Goal: Task Accomplishment & Management: Complete application form

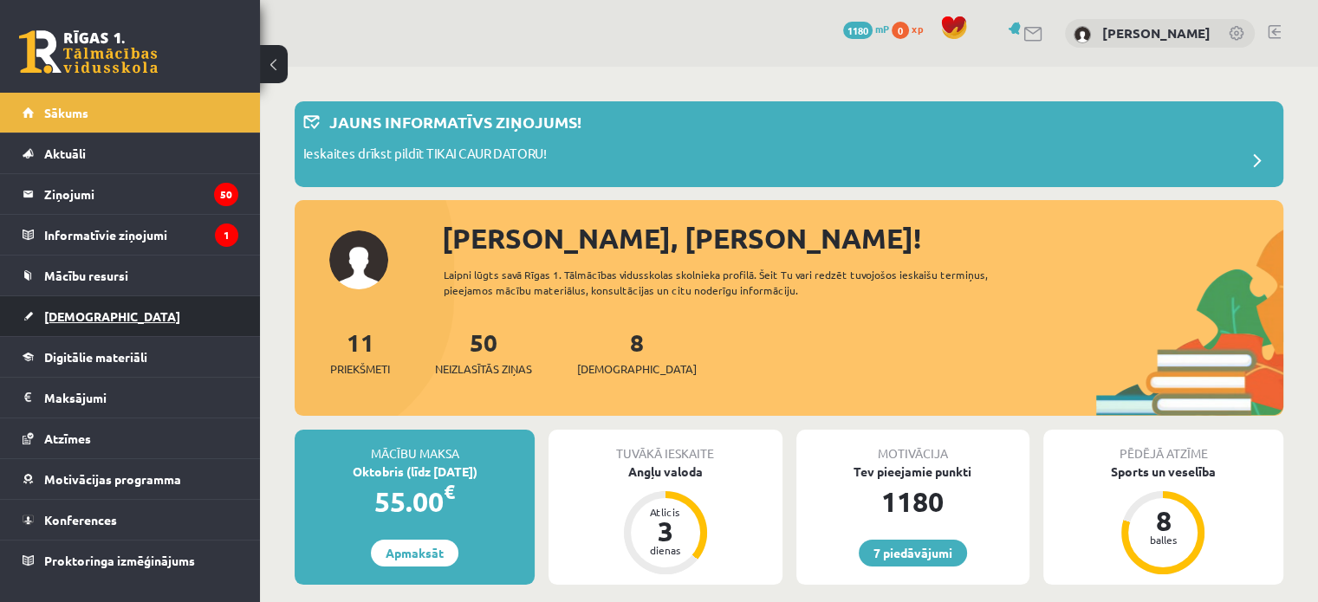
click at [61, 310] on span "[DEMOGRAPHIC_DATA]" at bounding box center [112, 317] width 136 height 16
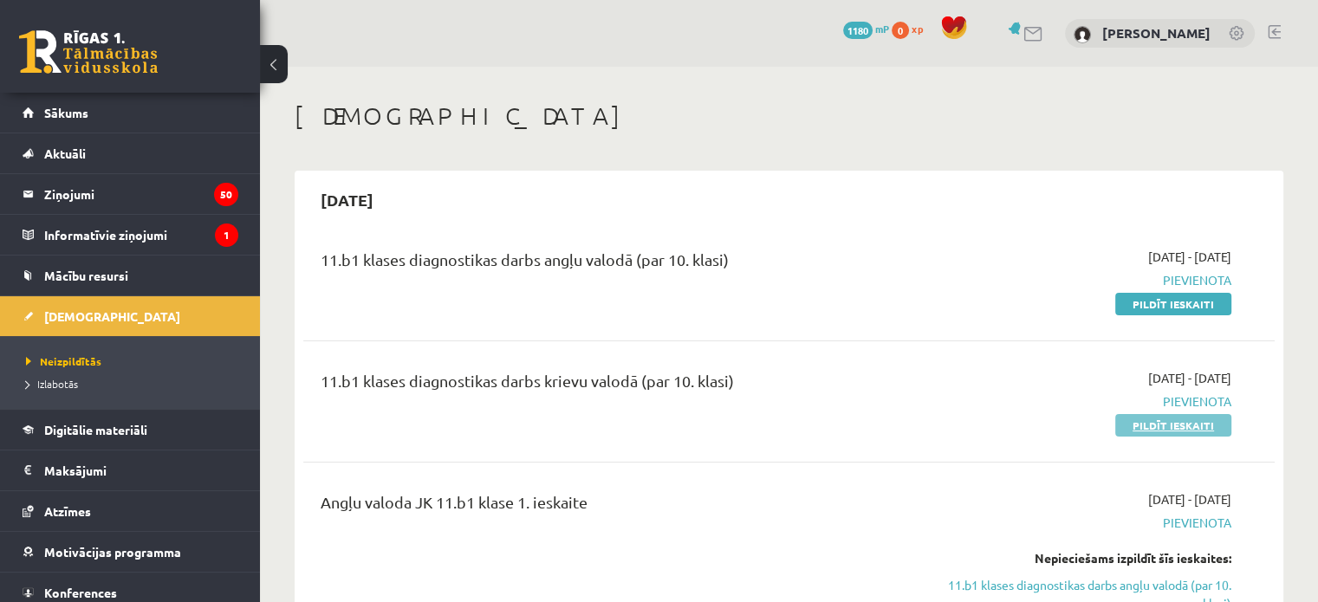
click at [1191, 422] on link "Pildīt ieskaiti" at bounding box center [1173, 425] width 116 height 23
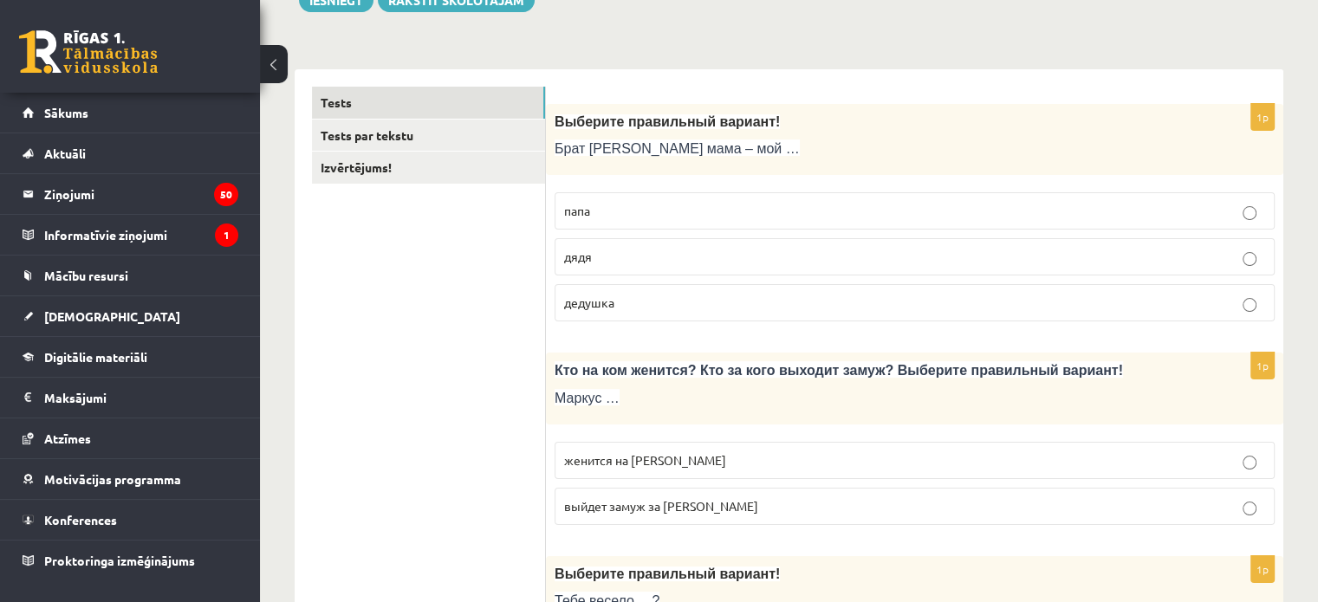
scroll to position [260, 0]
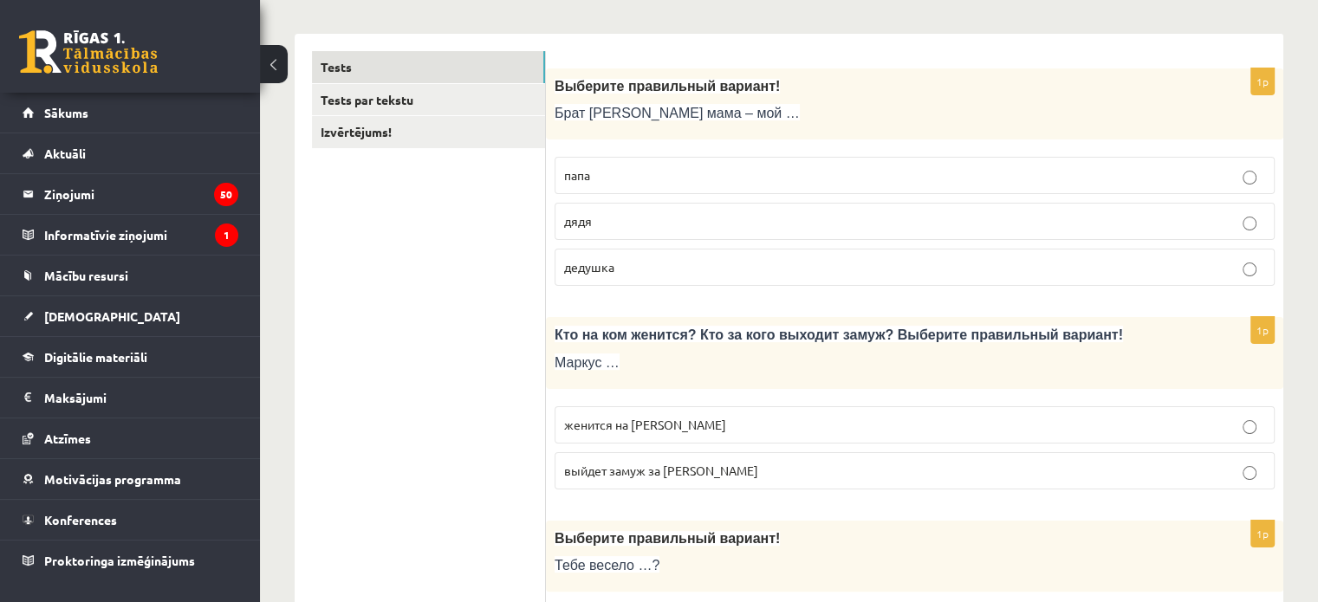
click at [589, 224] on span "дядя" at bounding box center [578, 221] width 28 height 16
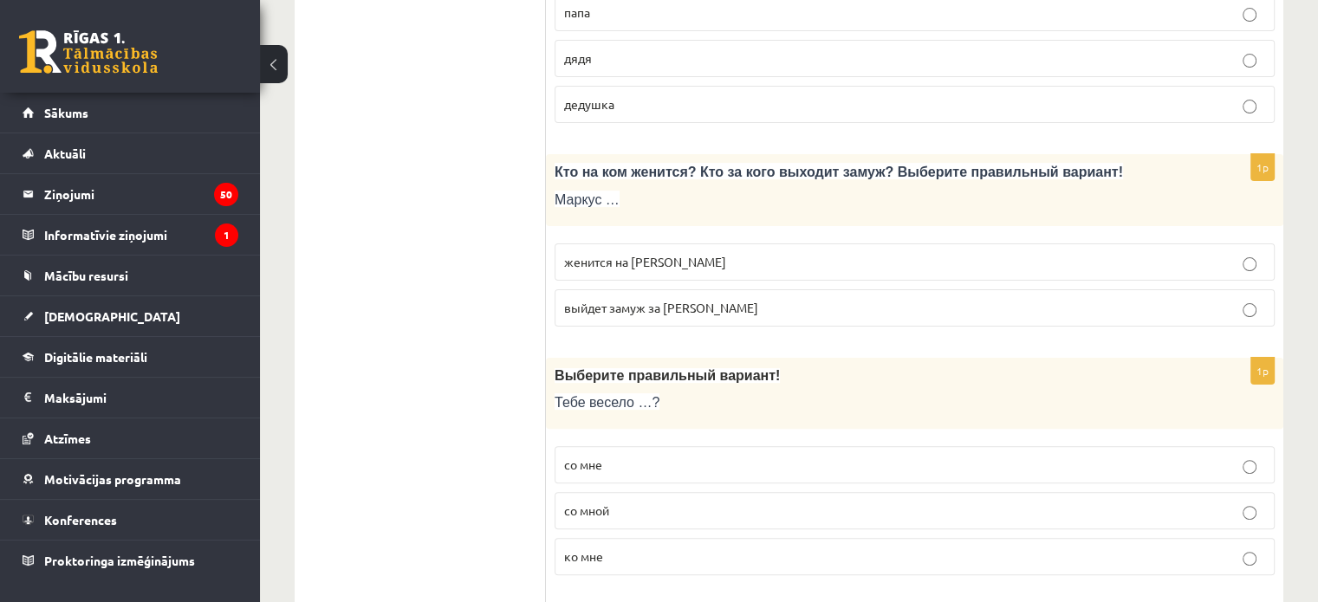
scroll to position [433, 0]
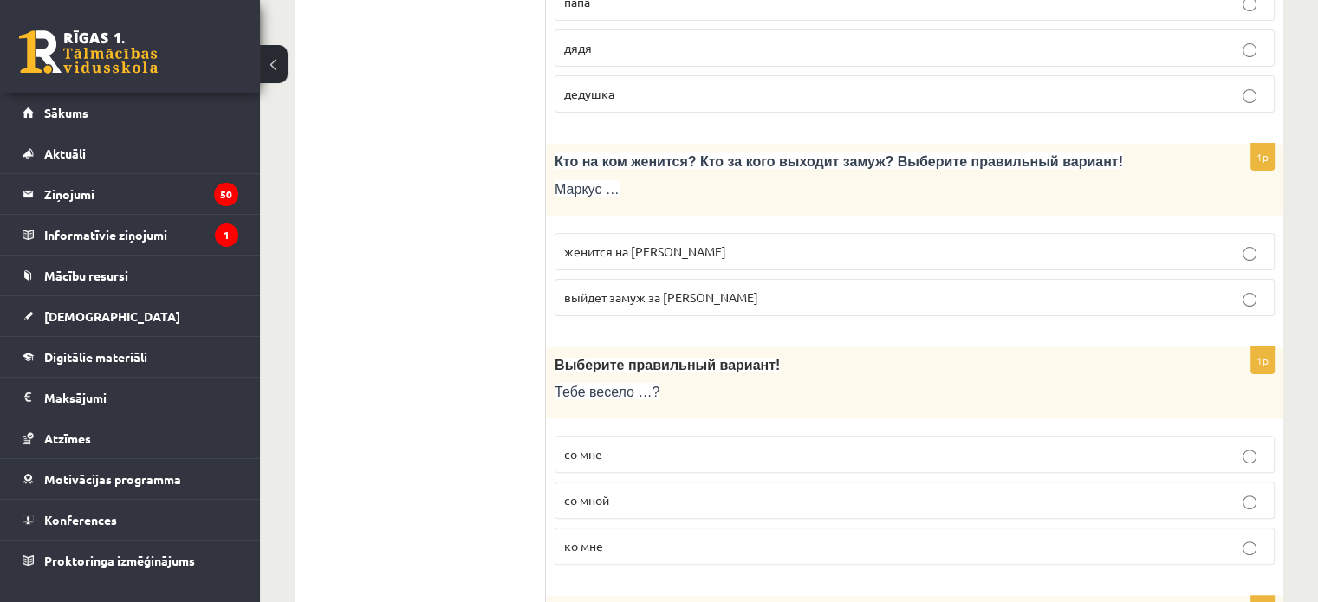
click at [698, 246] on p "женится на Агнии" at bounding box center [914, 252] width 701 height 18
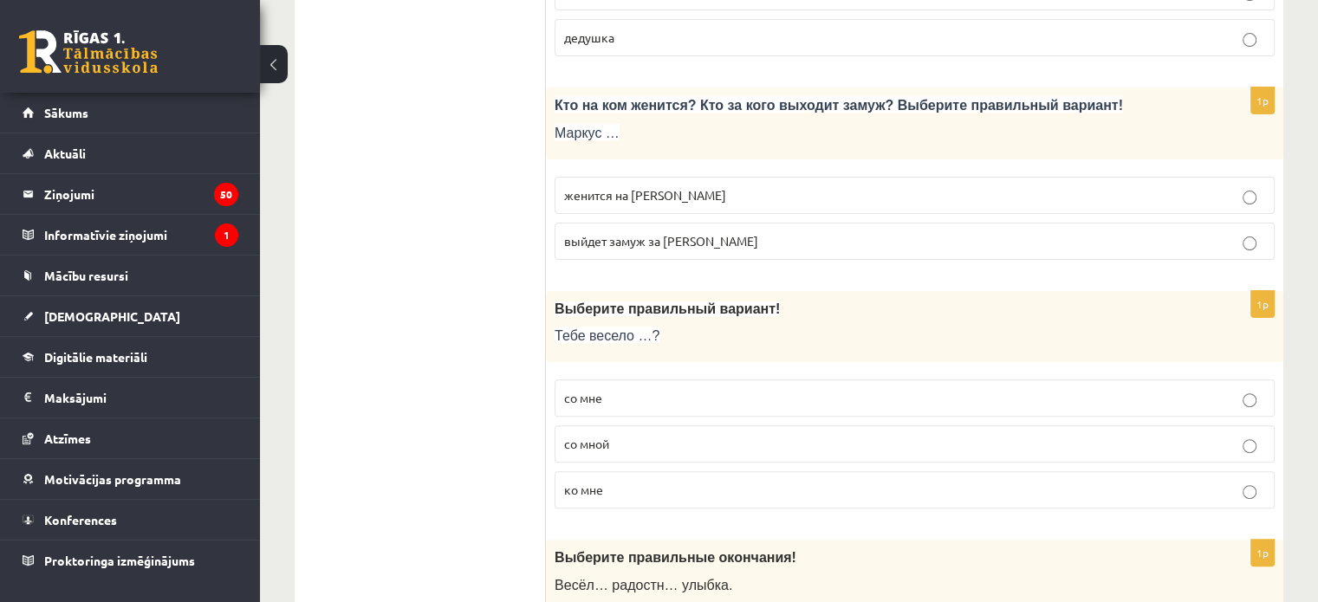
scroll to position [520, 0]
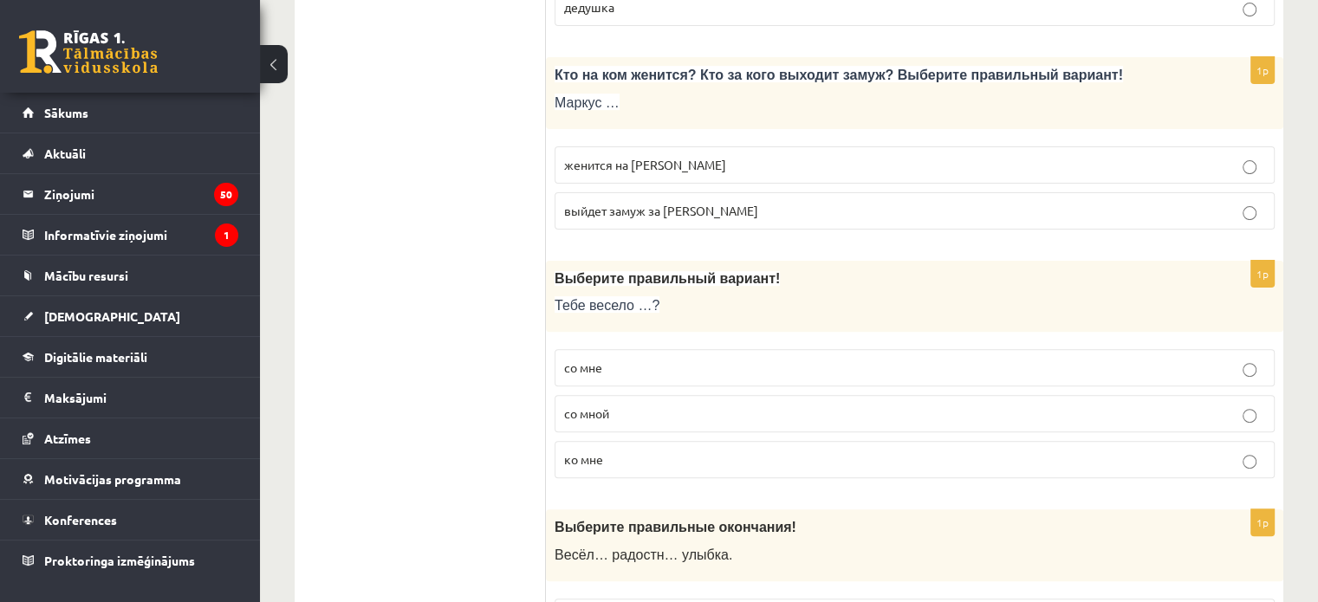
click at [645, 419] on p "со мной" at bounding box center [914, 414] width 701 height 18
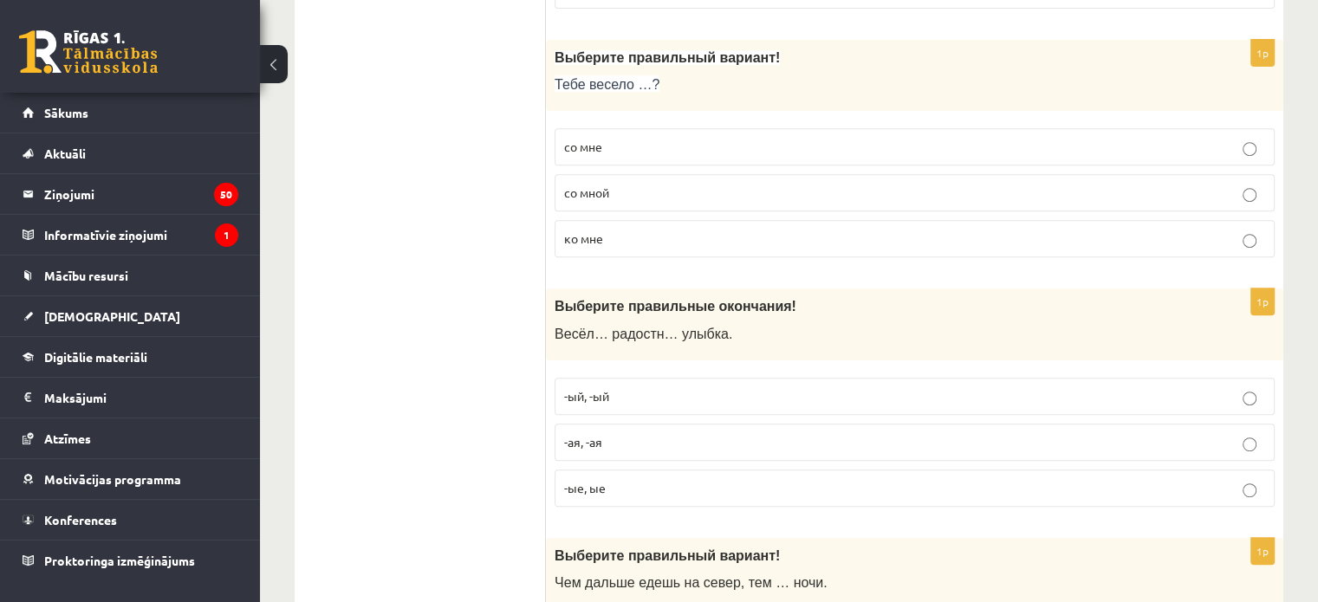
scroll to position [780, 0]
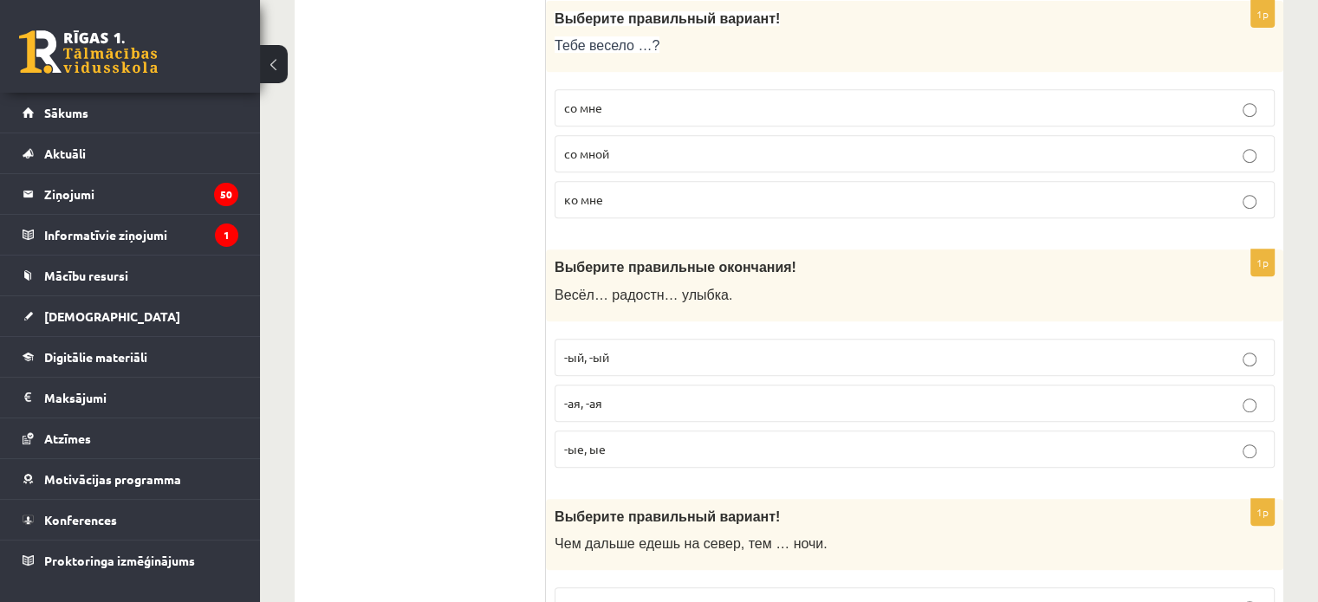
click at [614, 401] on p "-ая, -ая" at bounding box center [914, 403] width 701 height 18
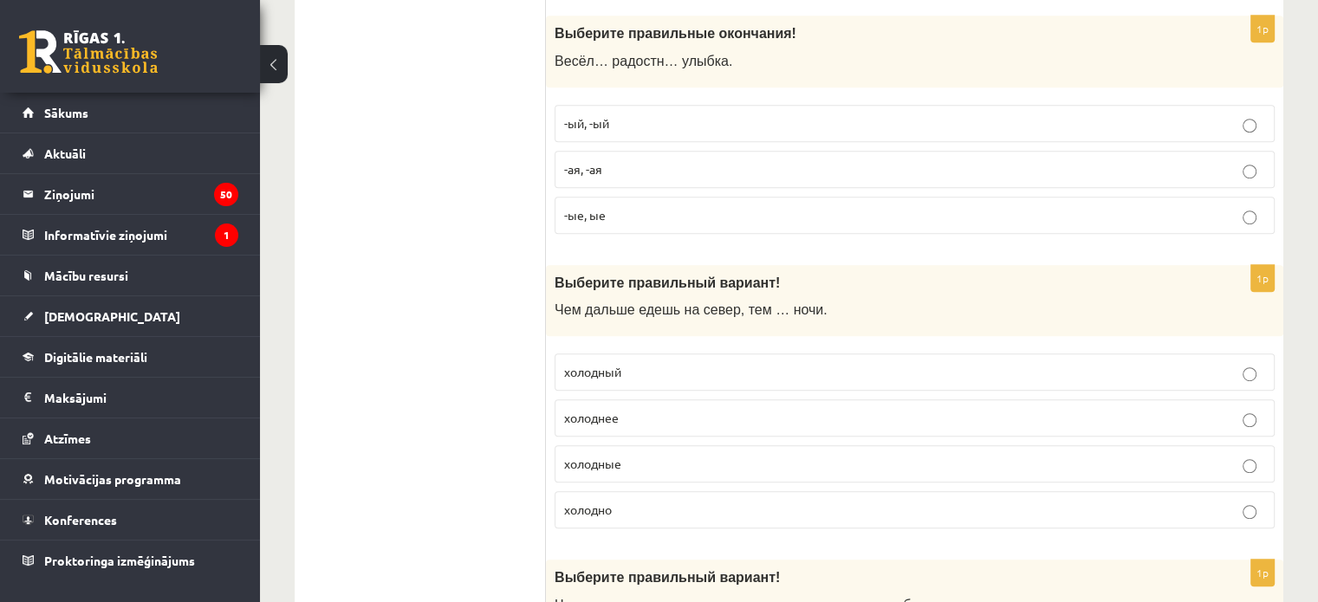
scroll to position [1040, 0]
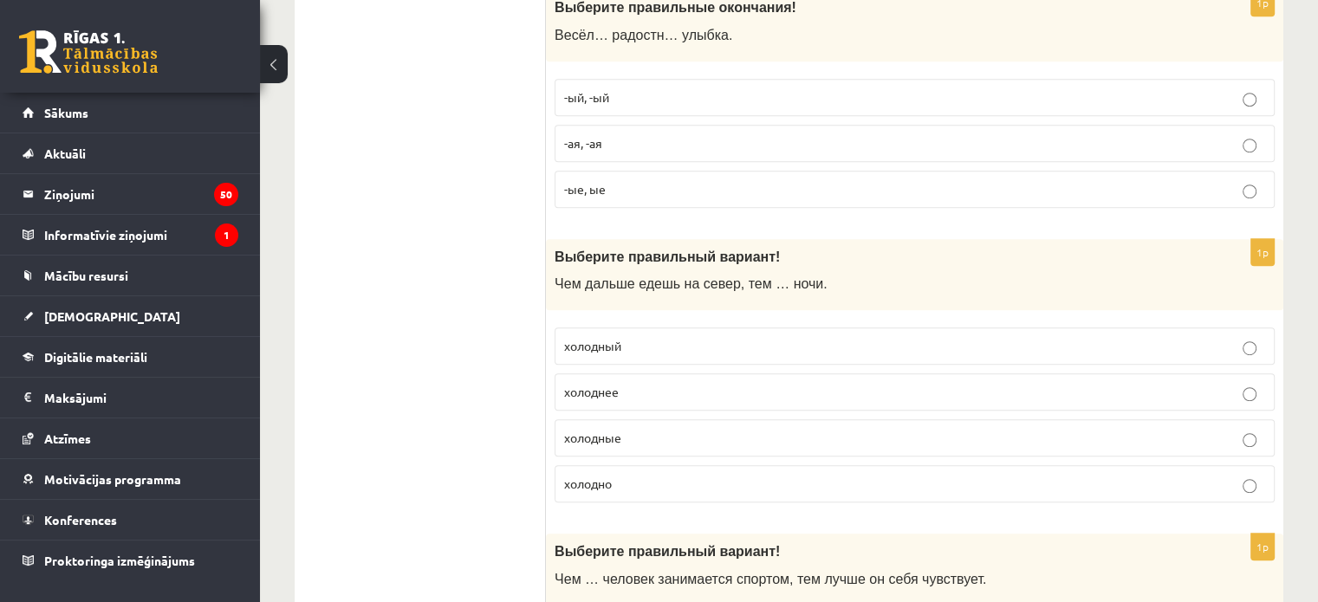
click at [666, 387] on p "холоднее" at bounding box center [914, 392] width 701 height 18
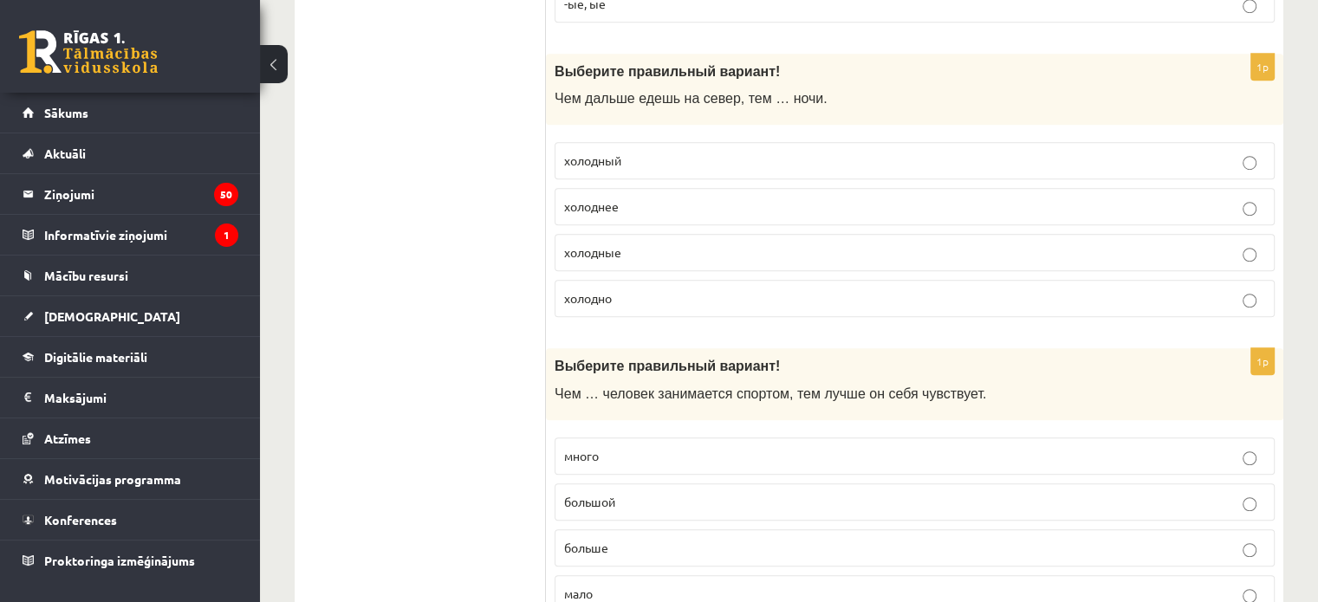
scroll to position [1300, 0]
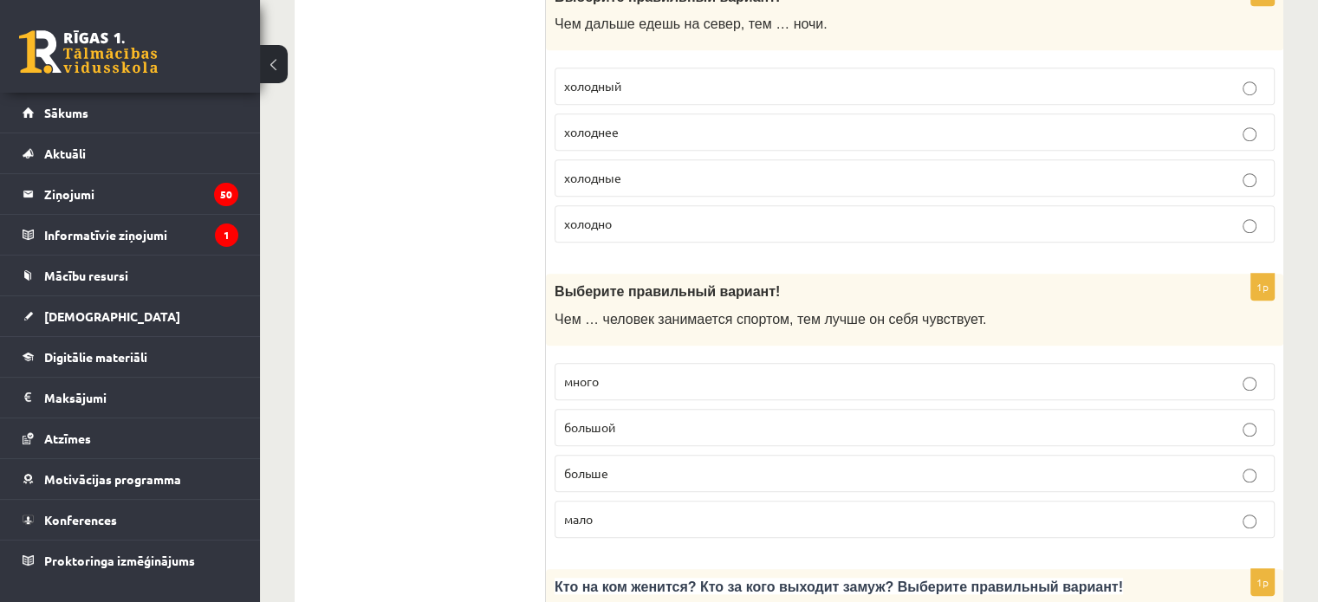
click at [644, 465] on p "больше" at bounding box center [914, 474] width 701 height 18
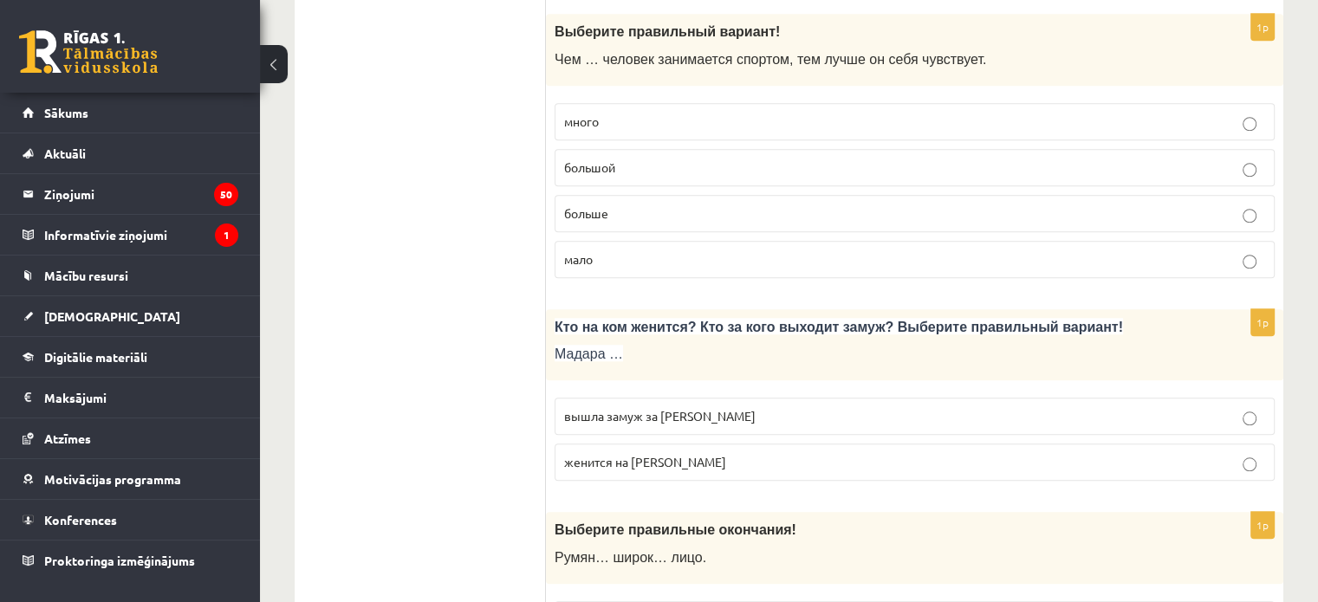
scroll to position [1647, 0]
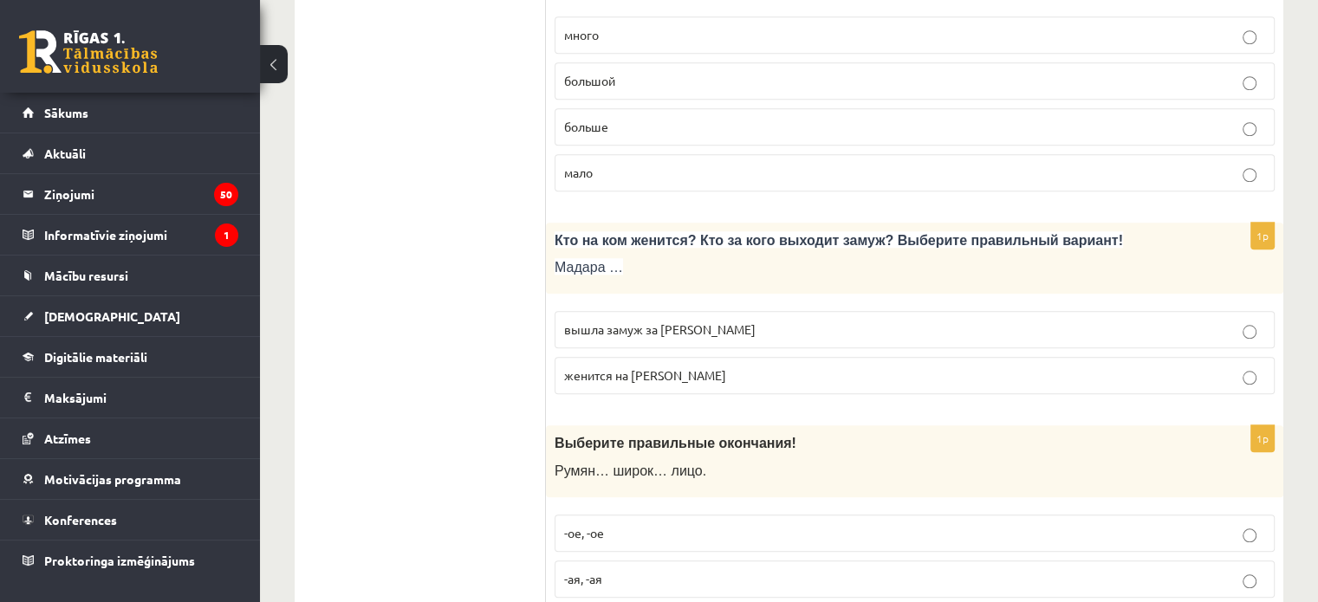
click at [757, 321] on p "вышла замуж за Марка" at bounding box center [914, 330] width 701 height 18
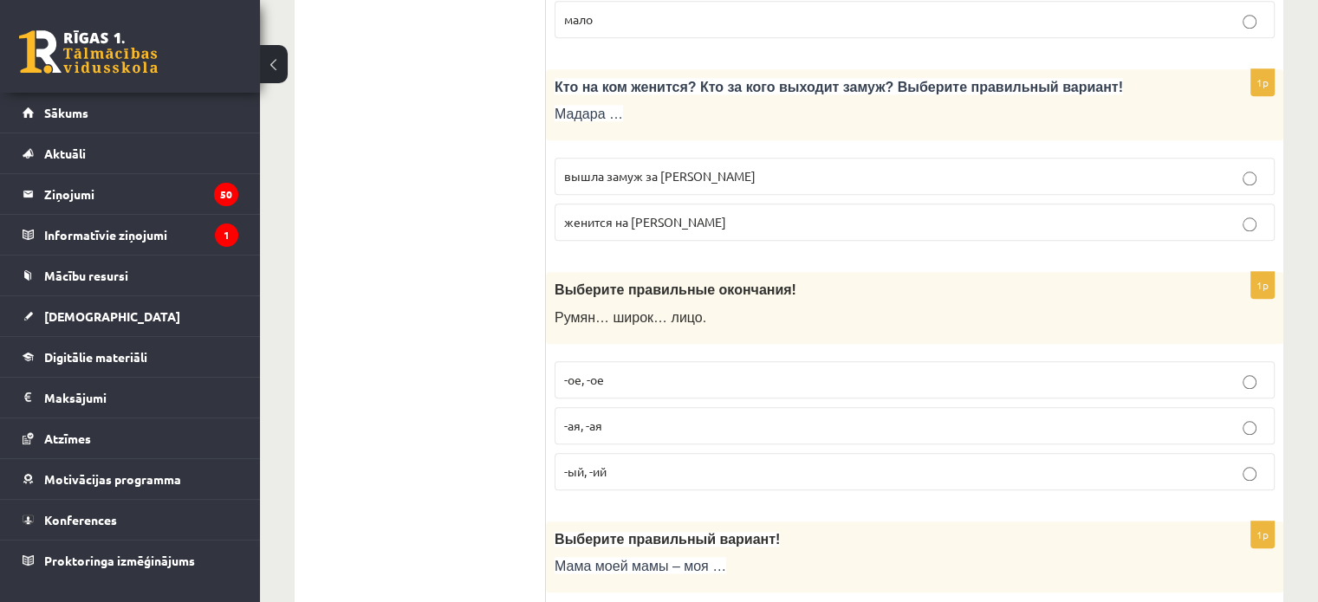
scroll to position [1820, 0]
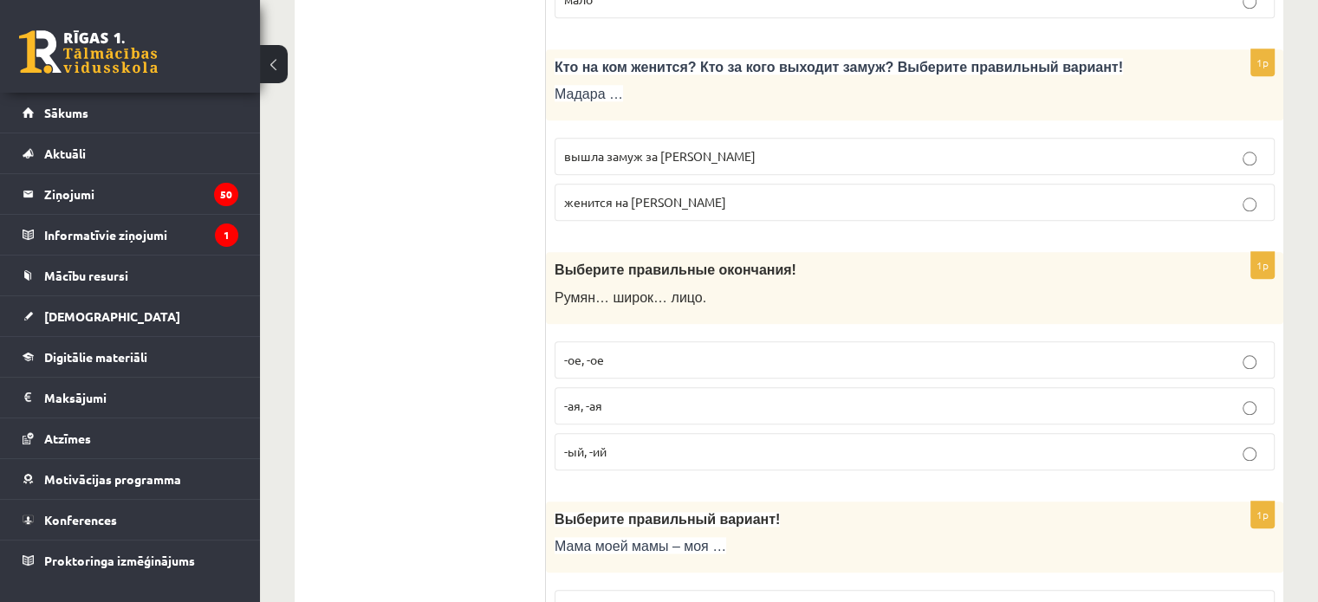
click at [705, 362] on label "-ое, -ое" at bounding box center [915, 359] width 720 height 37
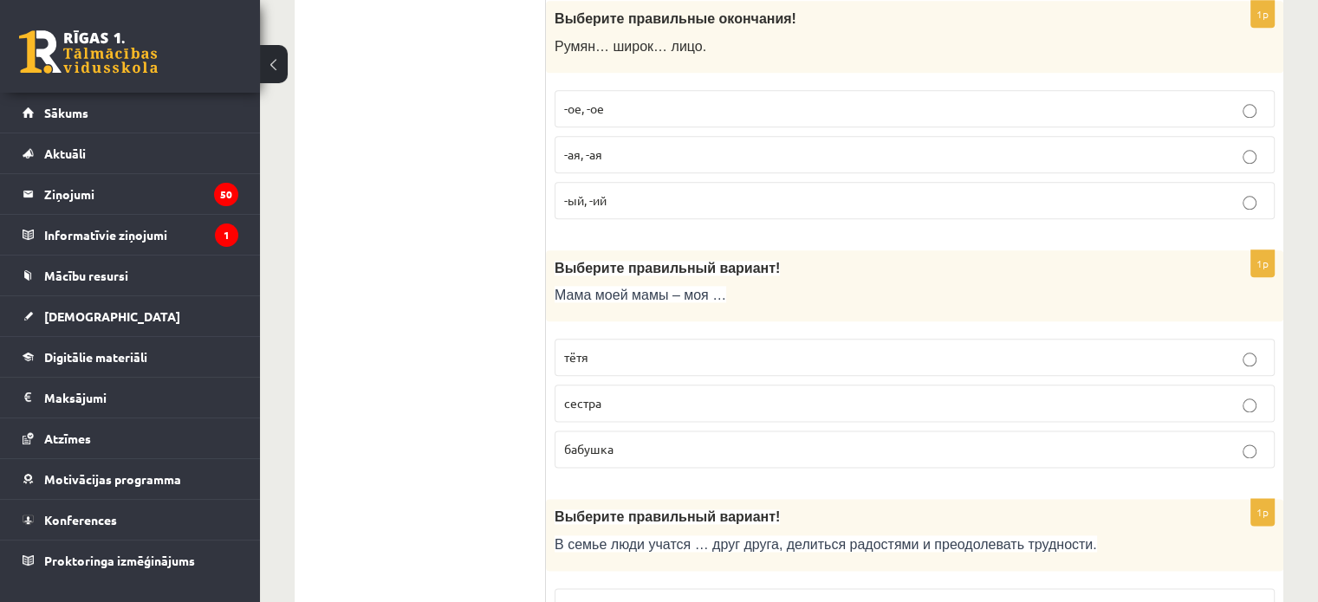
scroll to position [2080, 0]
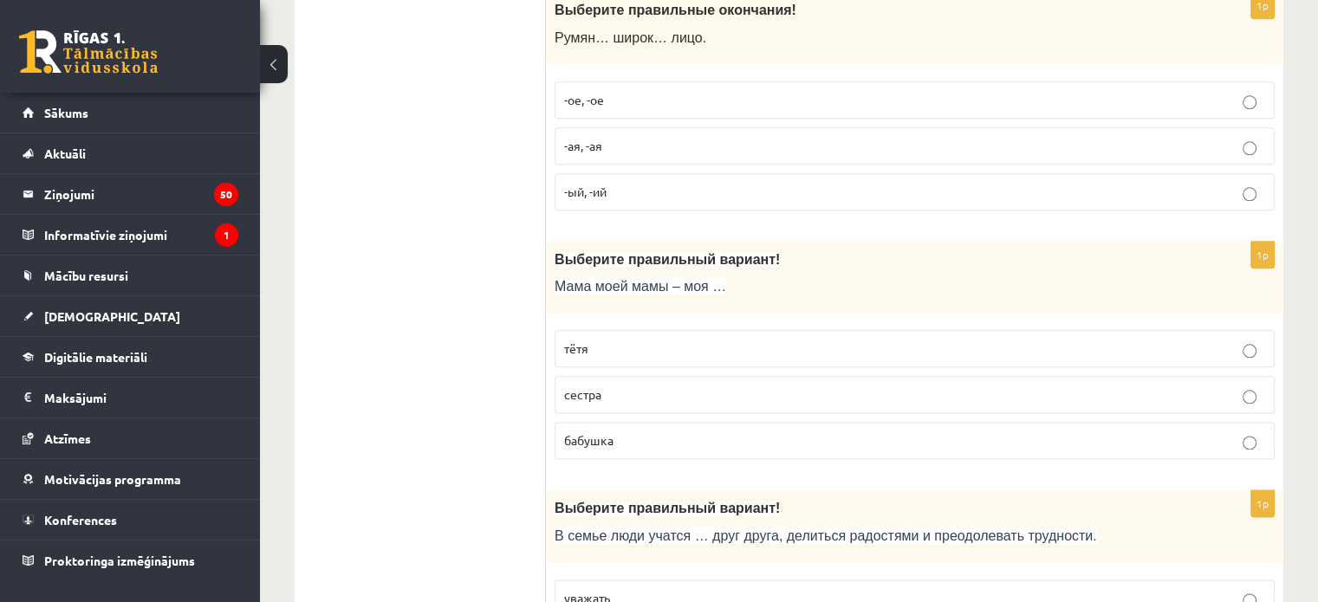
click at [718, 432] on p "бабушка" at bounding box center [914, 441] width 701 height 18
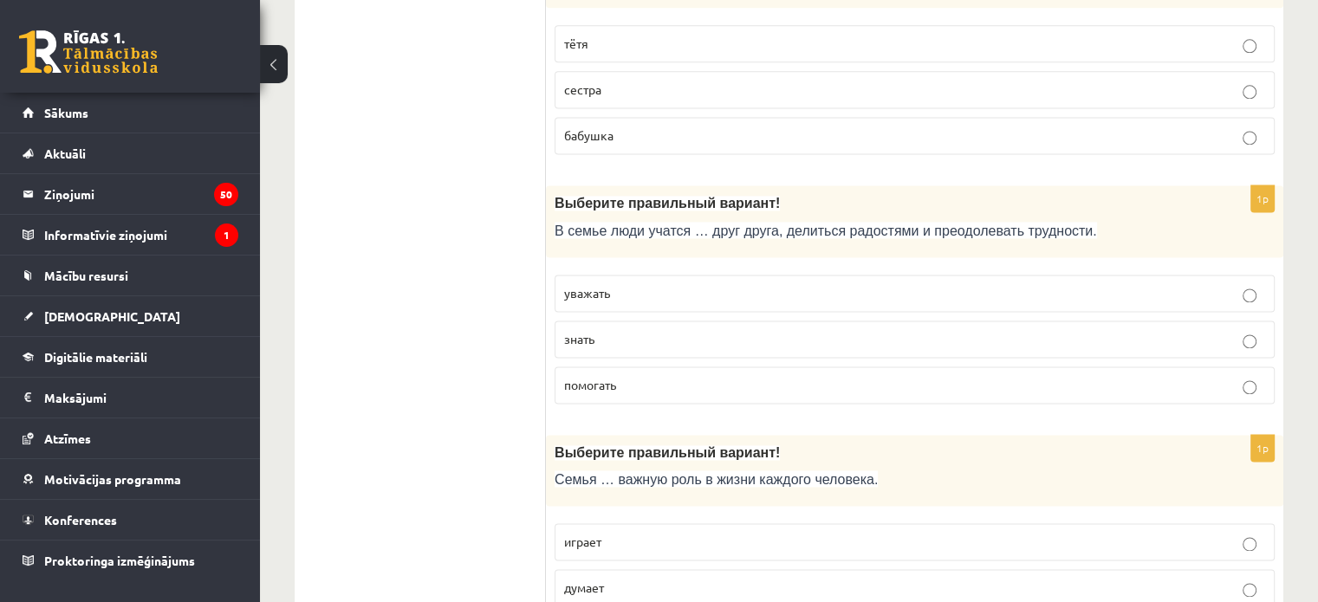
scroll to position [2427, 0]
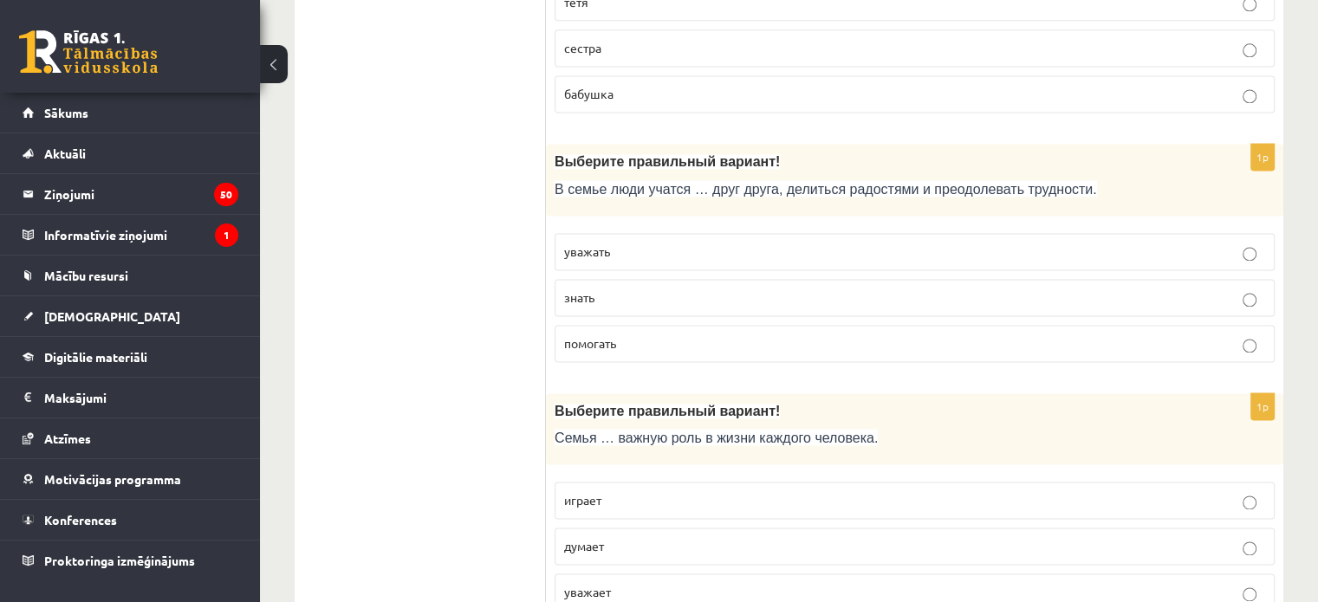
click at [751, 243] on p "уважать" at bounding box center [914, 252] width 701 height 18
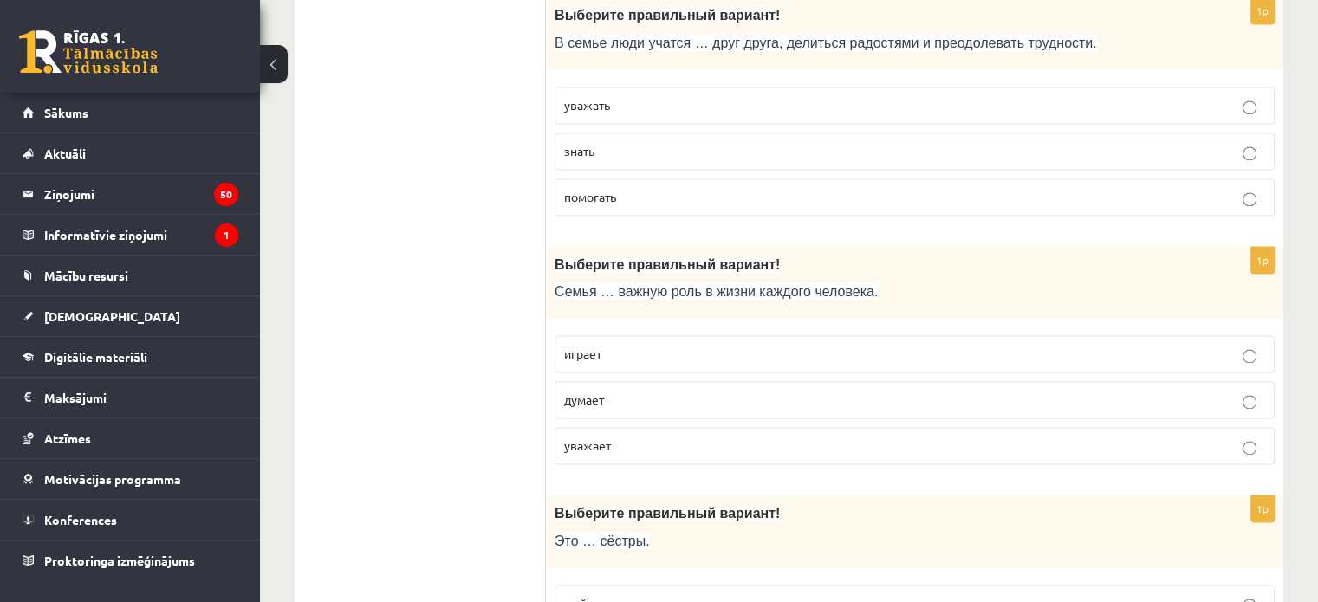
scroll to position [2600, 0]
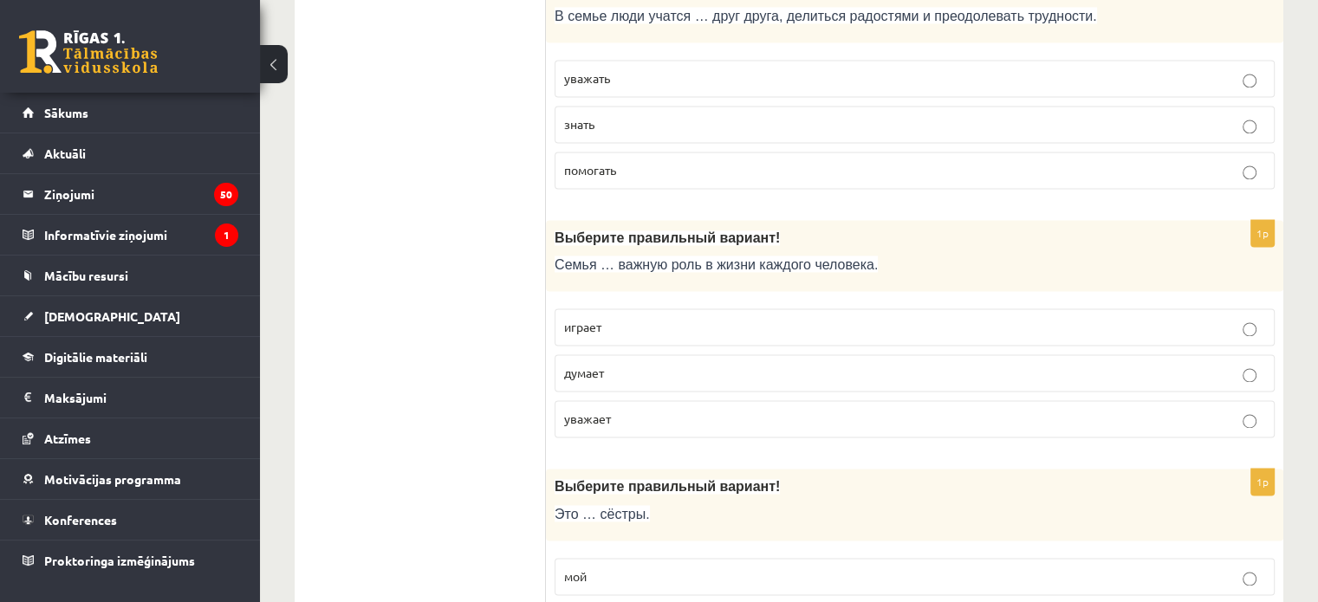
click at [698, 318] on p "играет" at bounding box center [914, 327] width 701 height 18
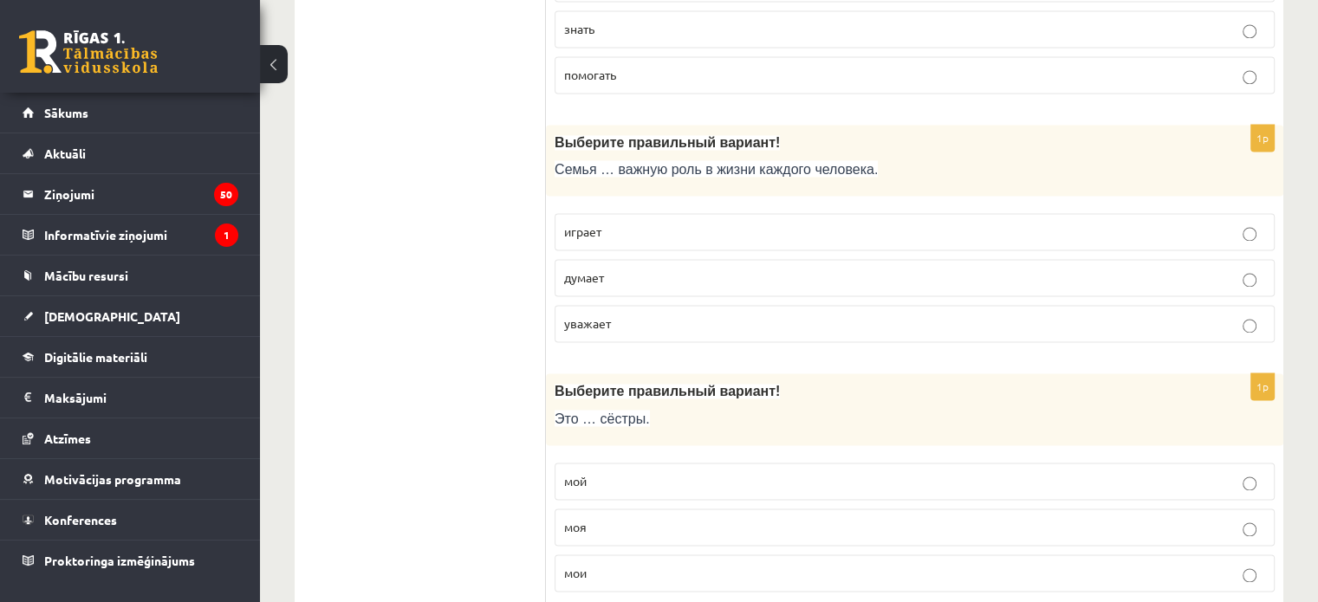
scroll to position [2860, 0]
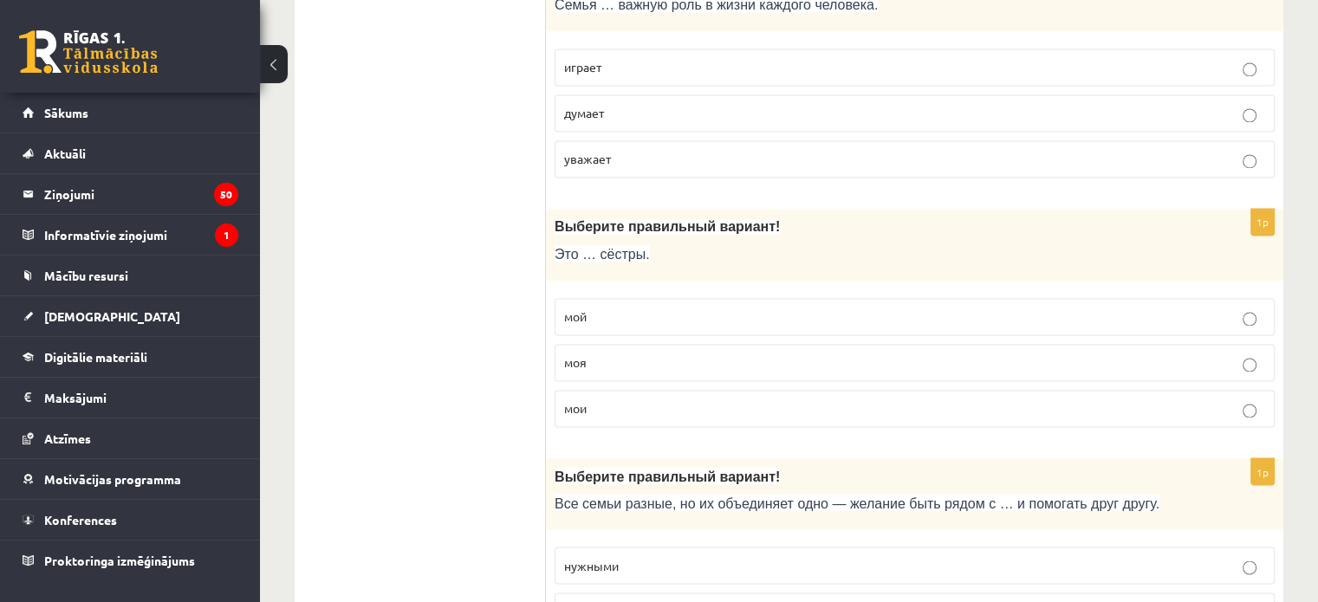
click at [666, 400] on p "мои" at bounding box center [914, 409] width 701 height 18
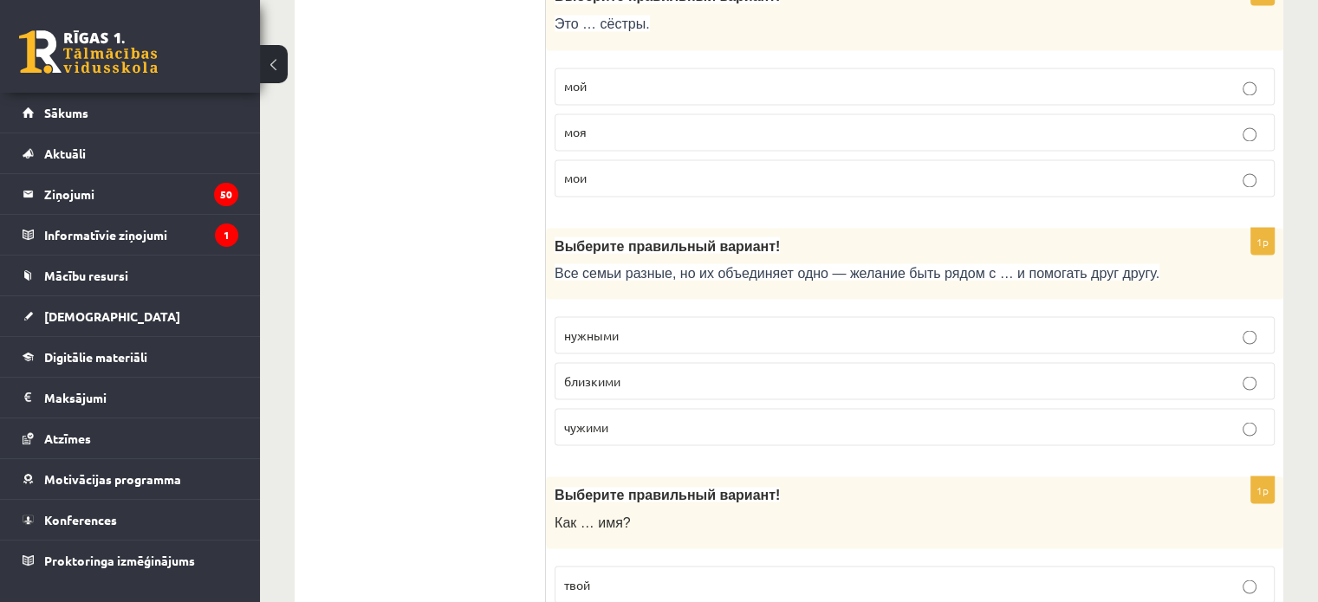
scroll to position [3120, 0]
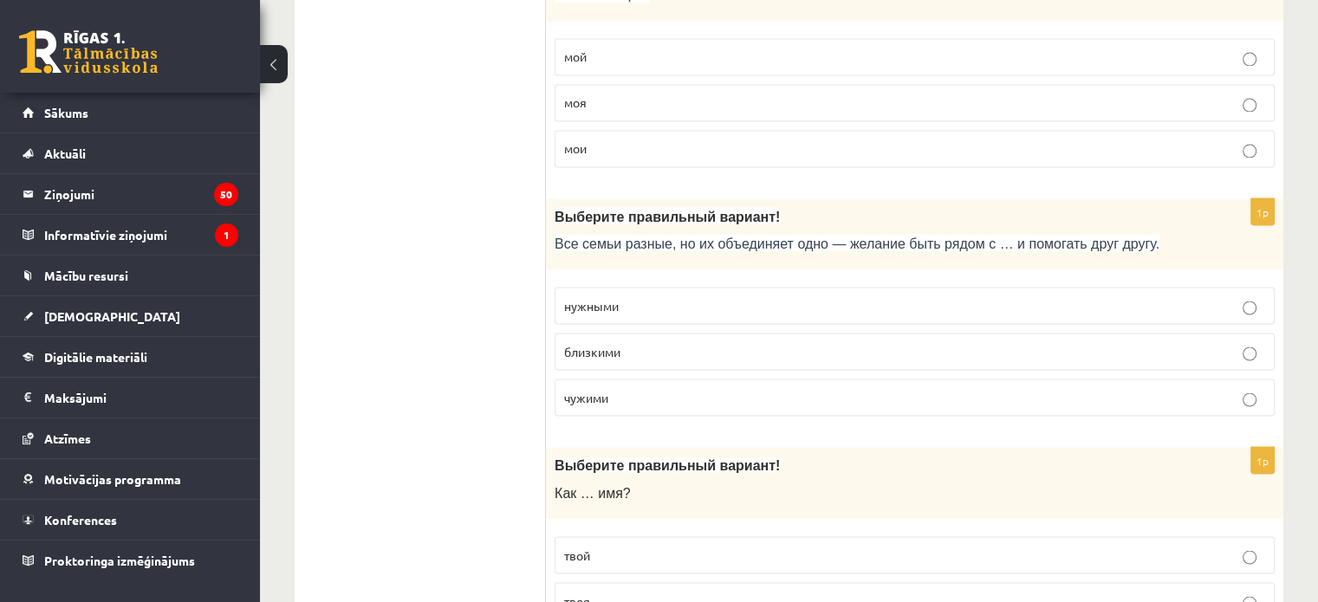
click at [688, 342] on p "близкими" at bounding box center [914, 351] width 701 height 18
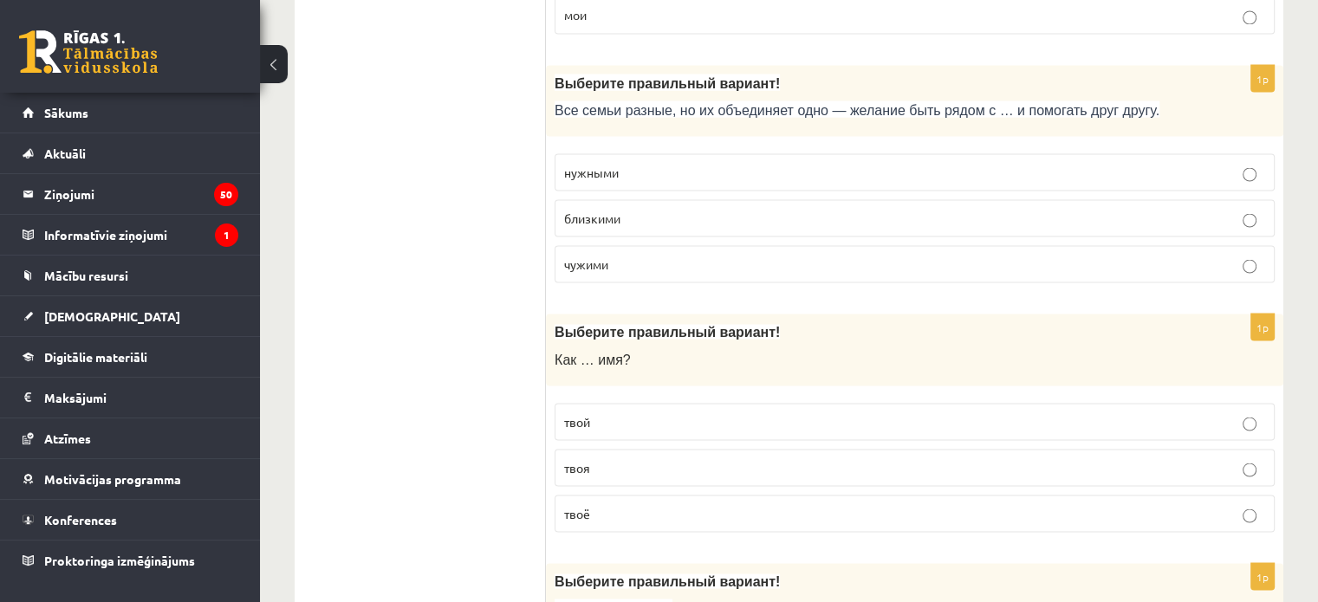
scroll to position [3293, 0]
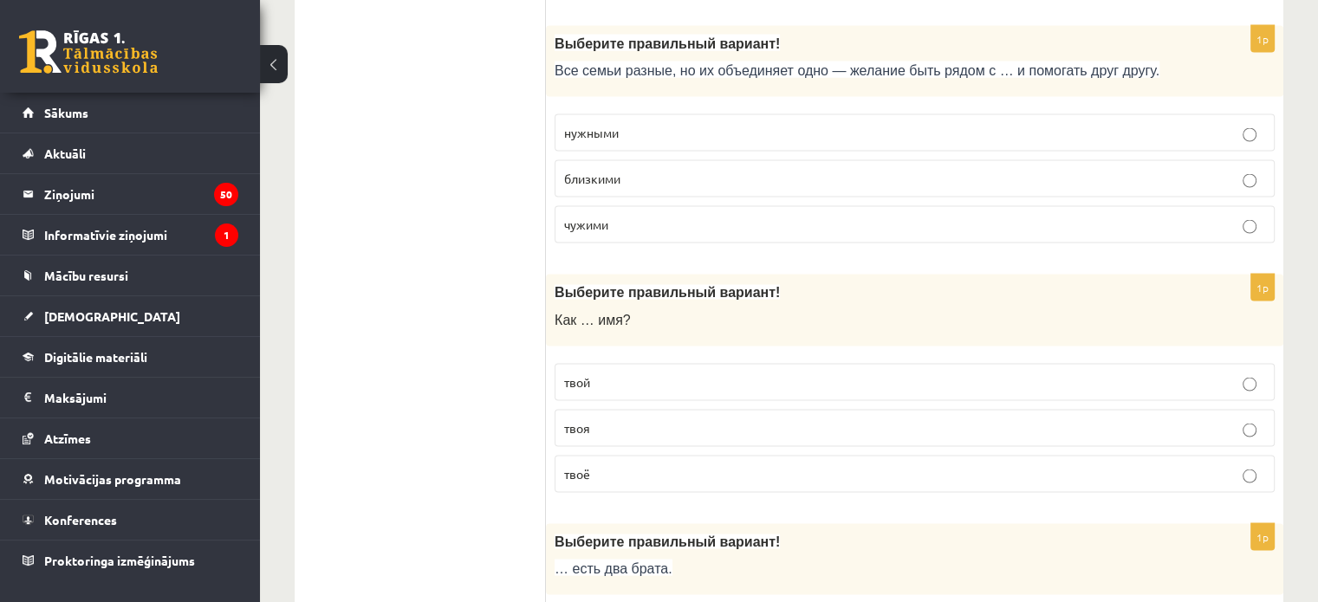
click at [621, 465] on p "твоё" at bounding box center [914, 474] width 701 height 18
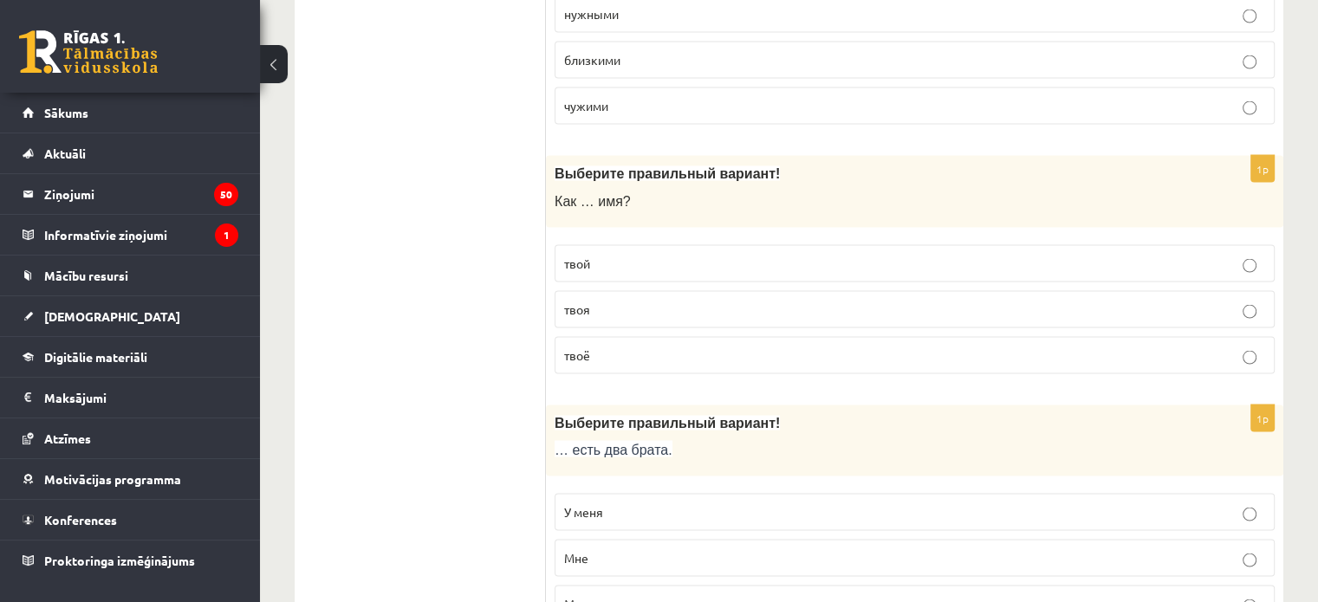
scroll to position [3553, 0]
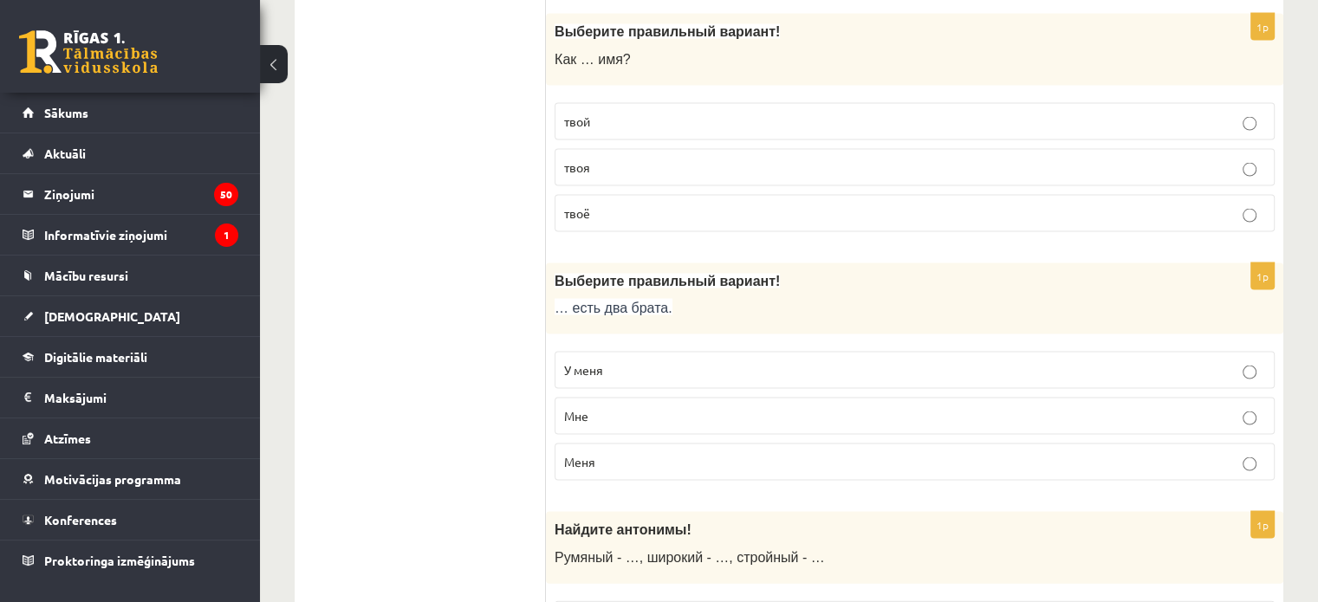
click at [654, 361] on p "У меня" at bounding box center [914, 370] width 701 height 18
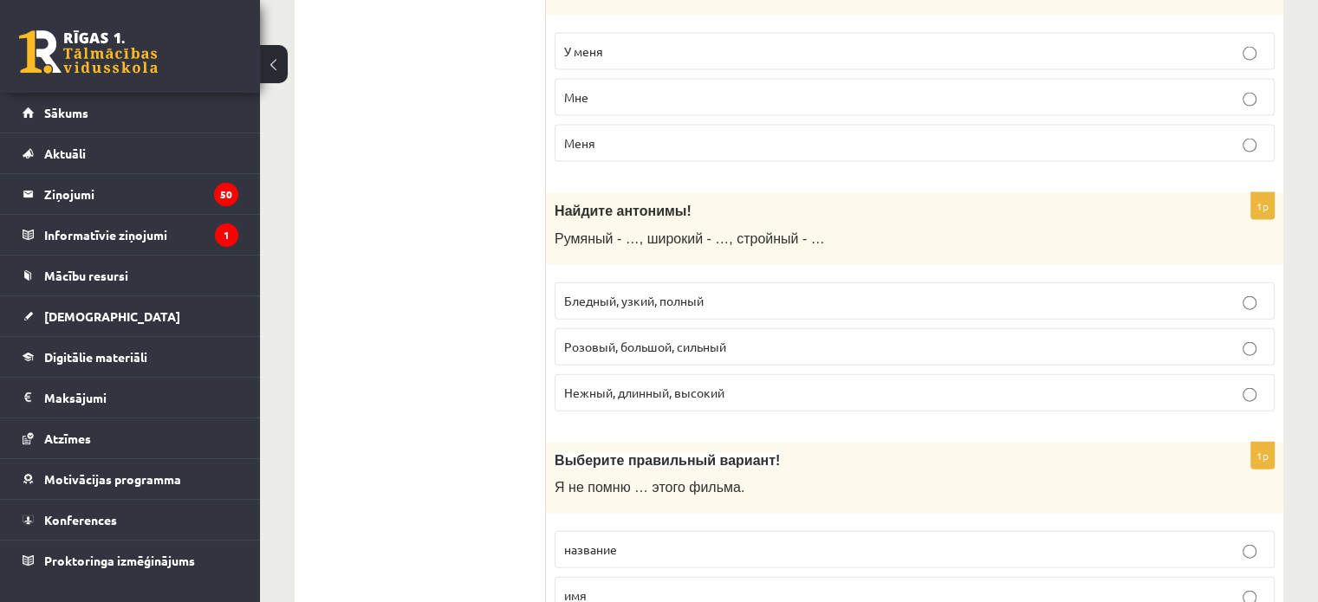
scroll to position [3900, 0]
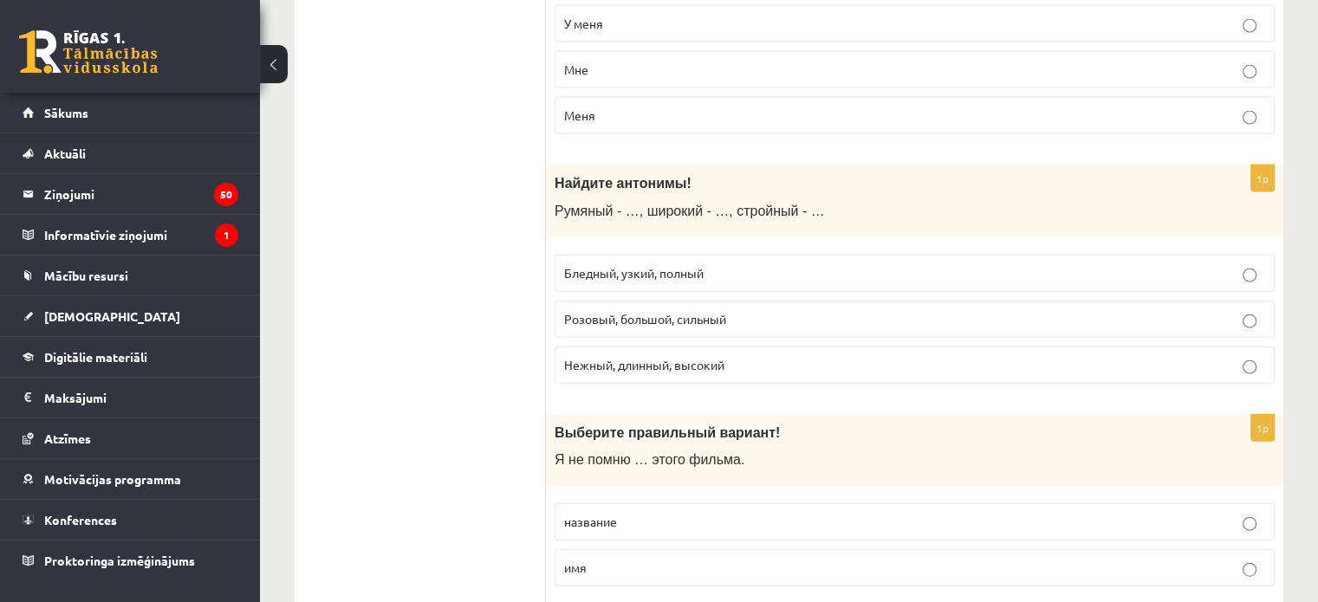
click at [663, 265] on span "Бледный, узкий, полный" at bounding box center [634, 273] width 140 height 16
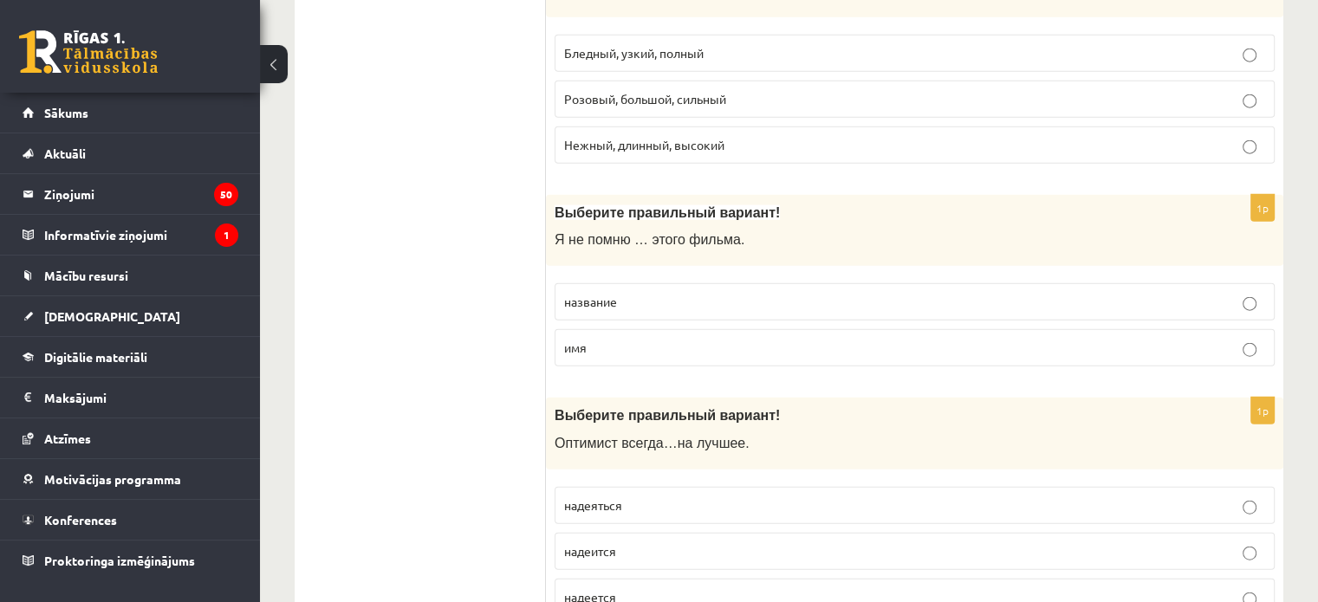
scroll to position [4160, 0]
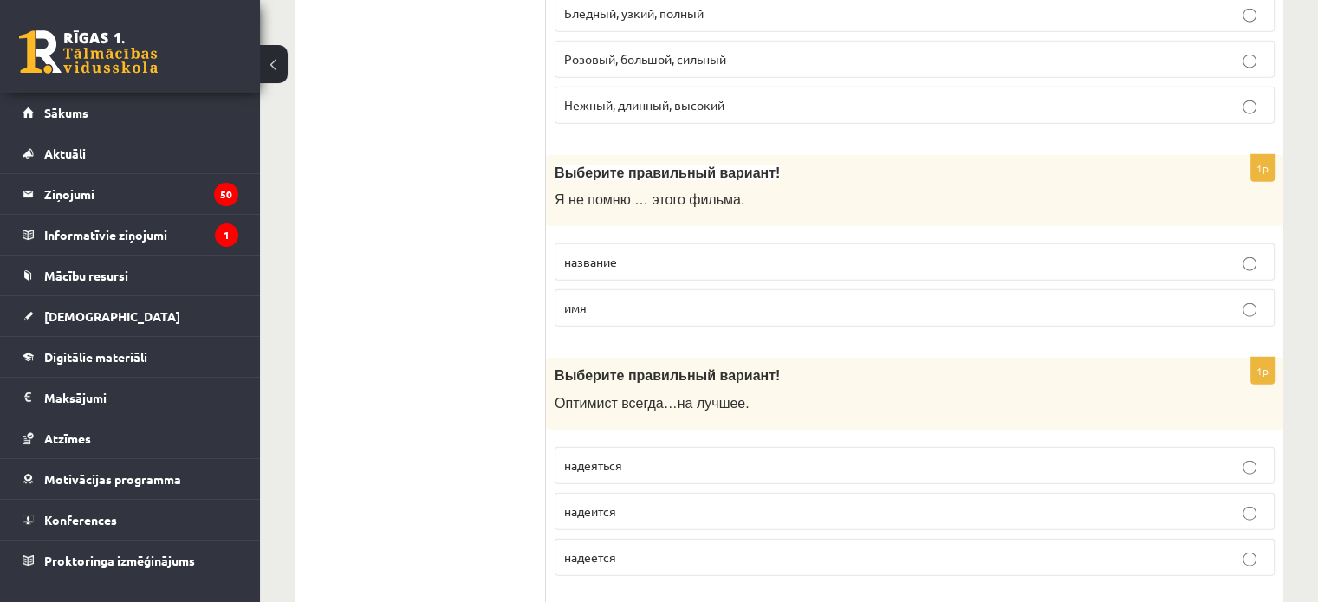
click at [669, 253] on p "название" at bounding box center [914, 262] width 701 height 18
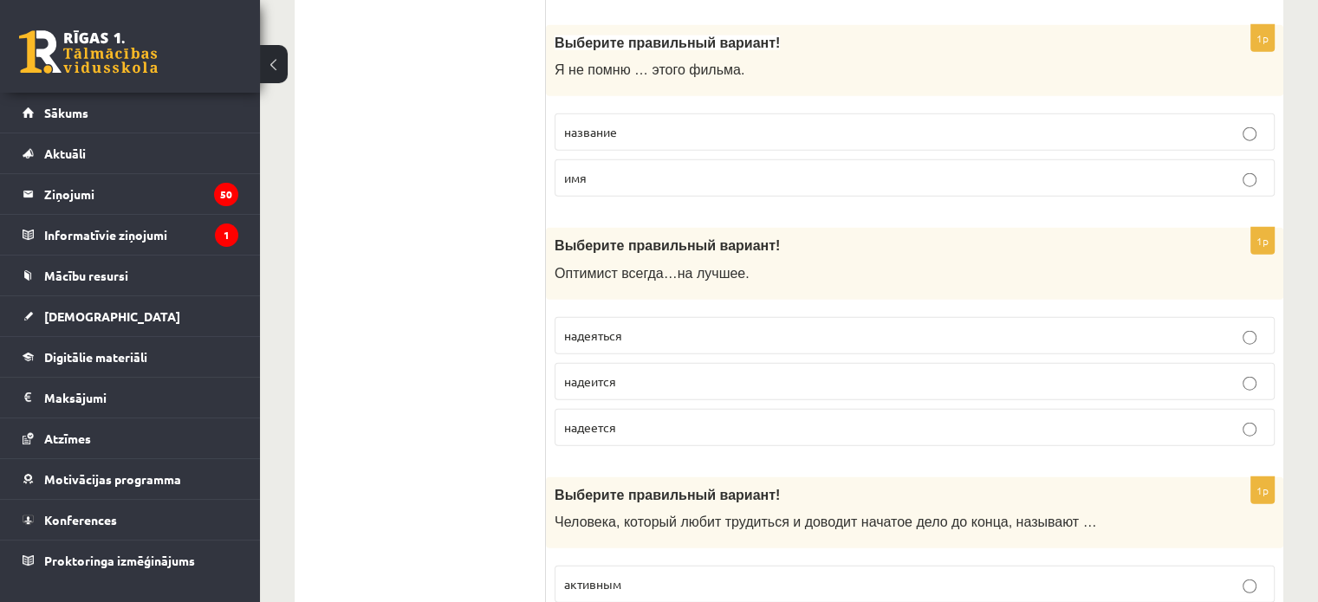
scroll to position [4333, 0]
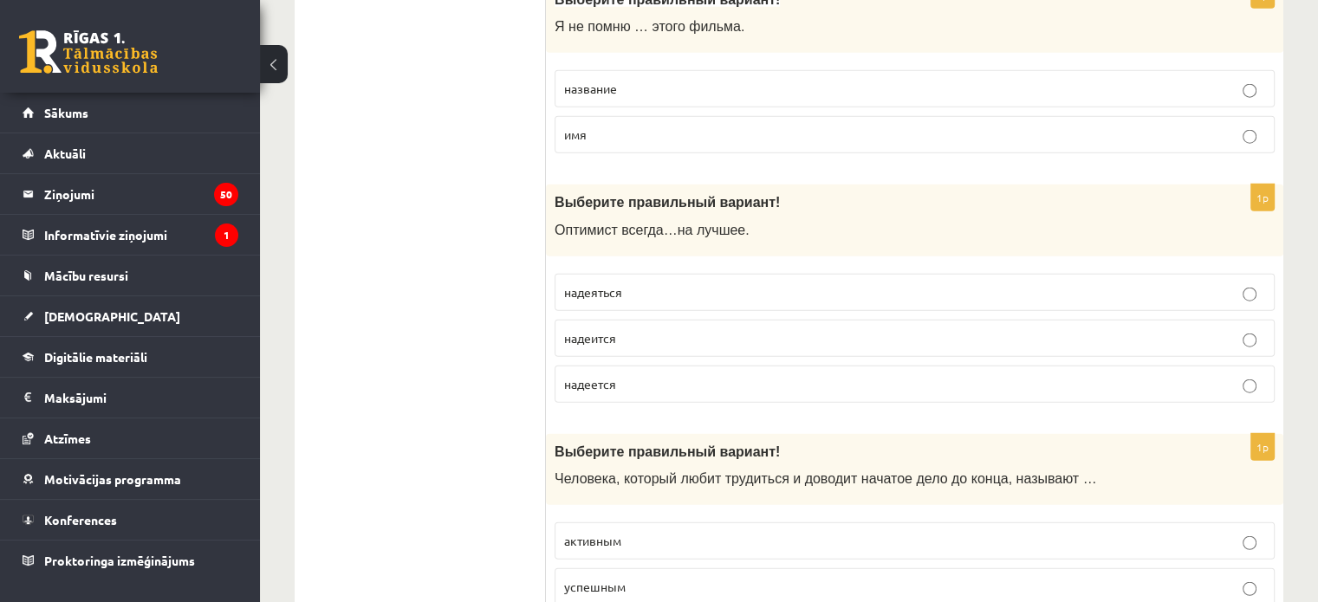
click at [647, 329] on p "надеится" at bounding box center [914, 338] width 701 height 18
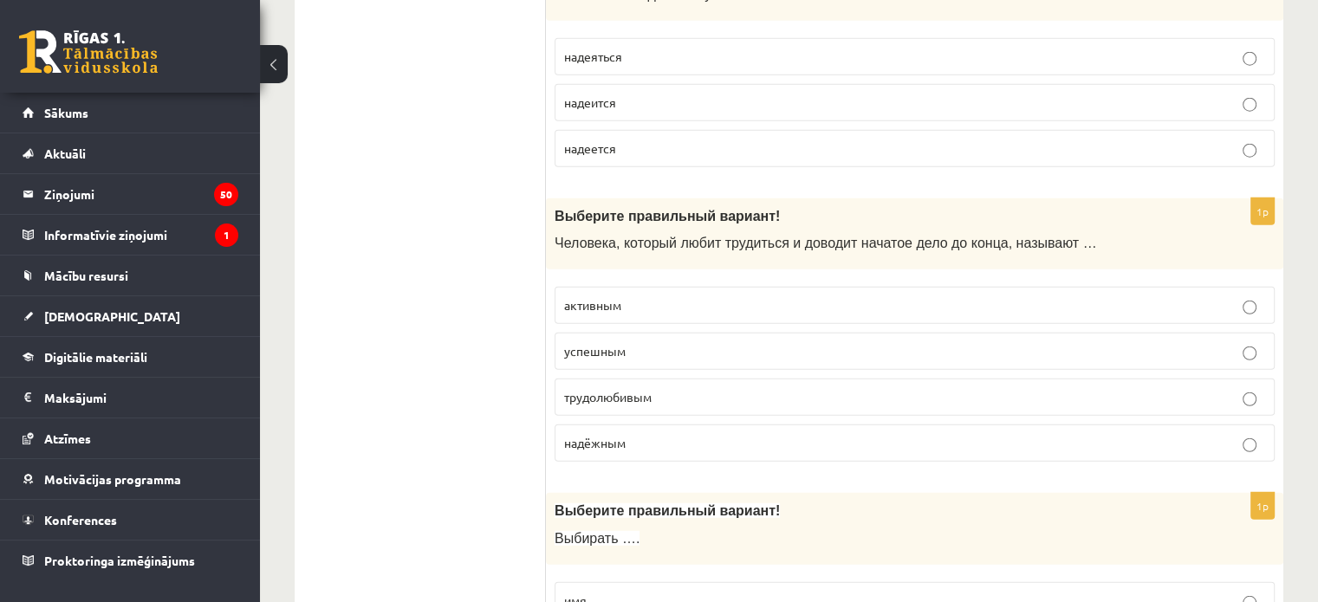
scroll to position [4593, 0]
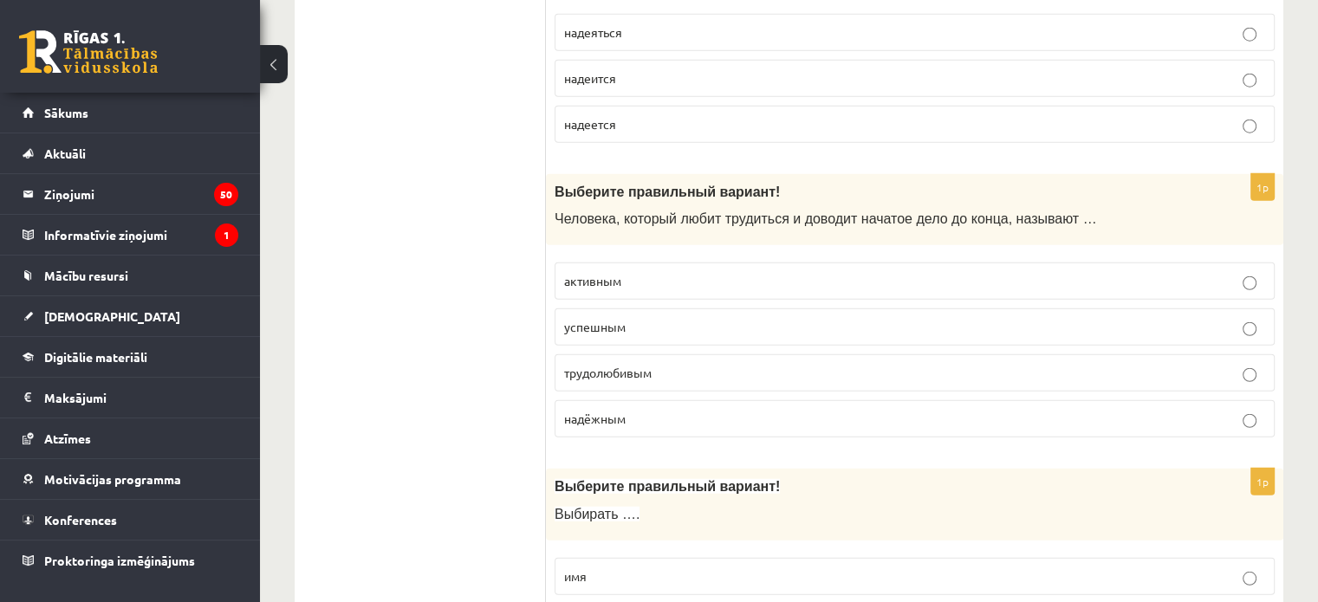
click at [723, 364] on p "трудолюбивым" at bounding box center [914, 373] width 701 height 18
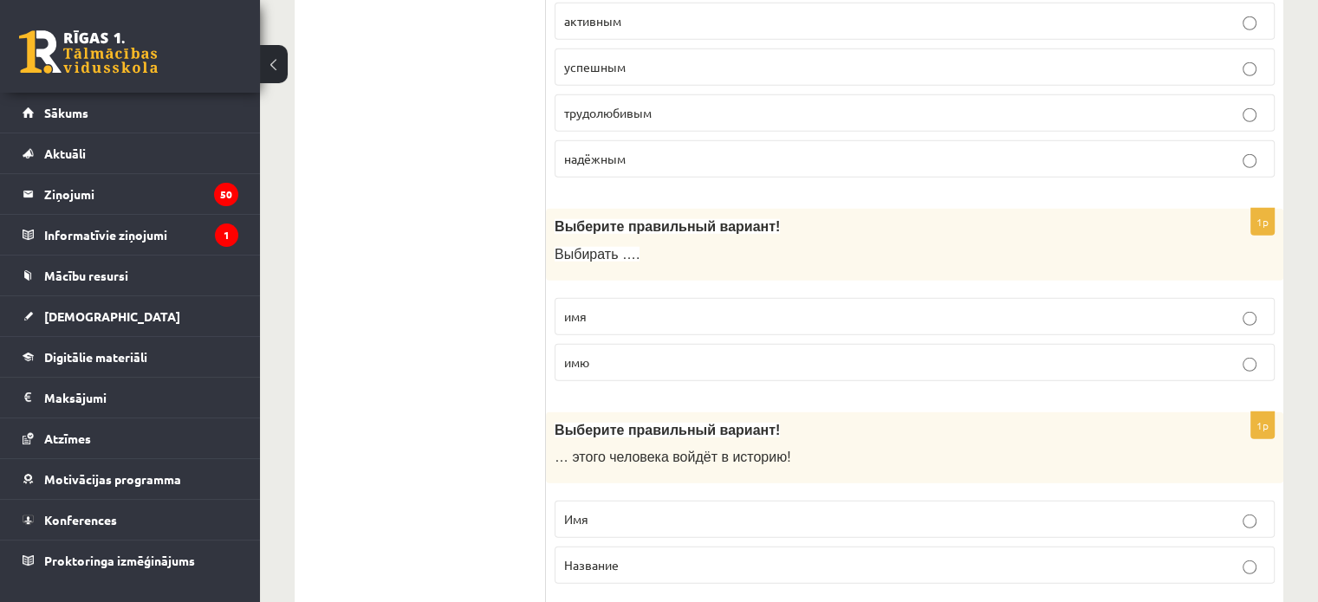
scroll to position [4940, 0]
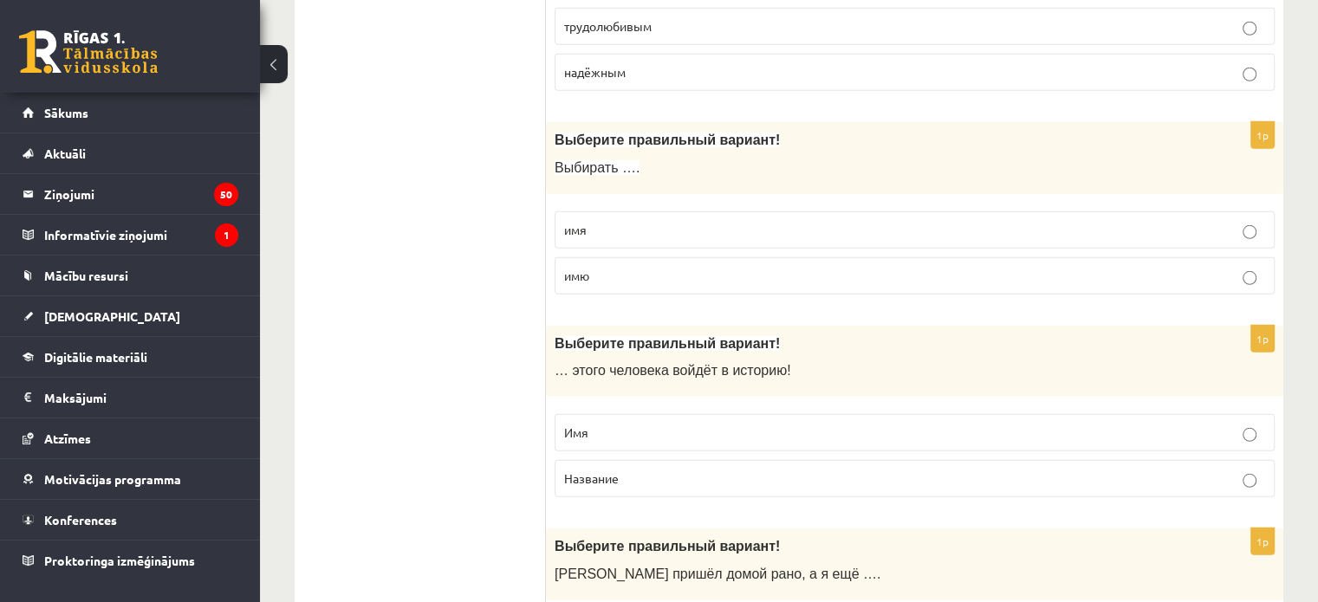
click at [674, 221] on p "имя" at bounding box center [914, 230] width 701 height 18
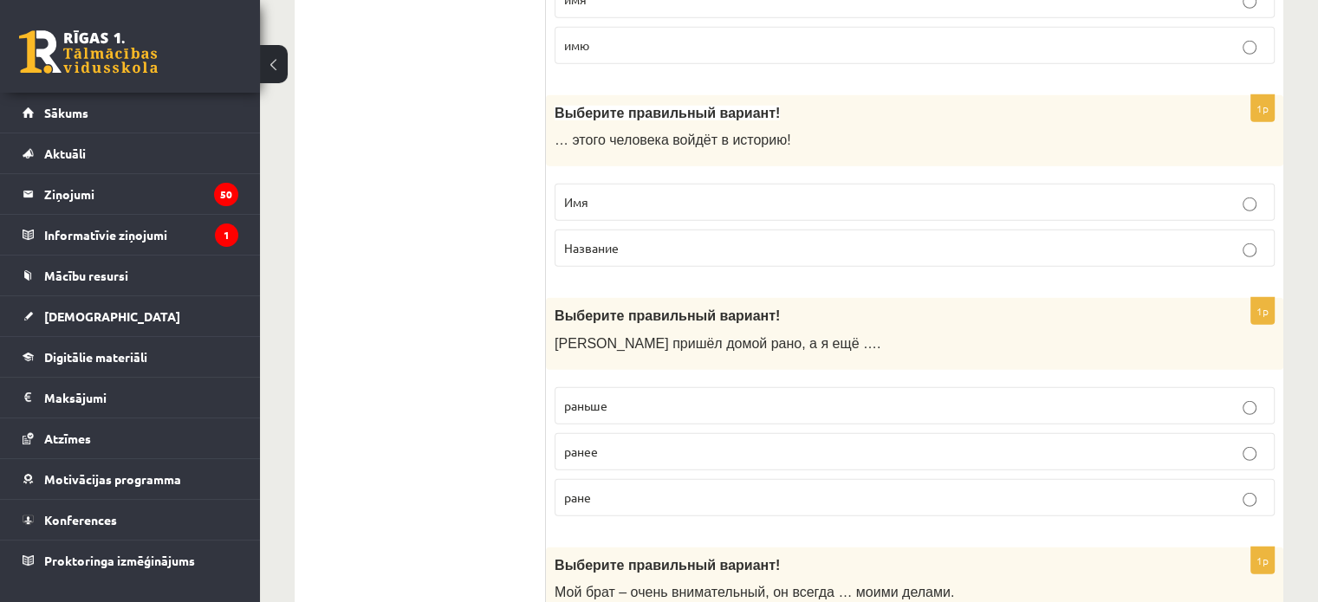
scroll to position [5200, 0]
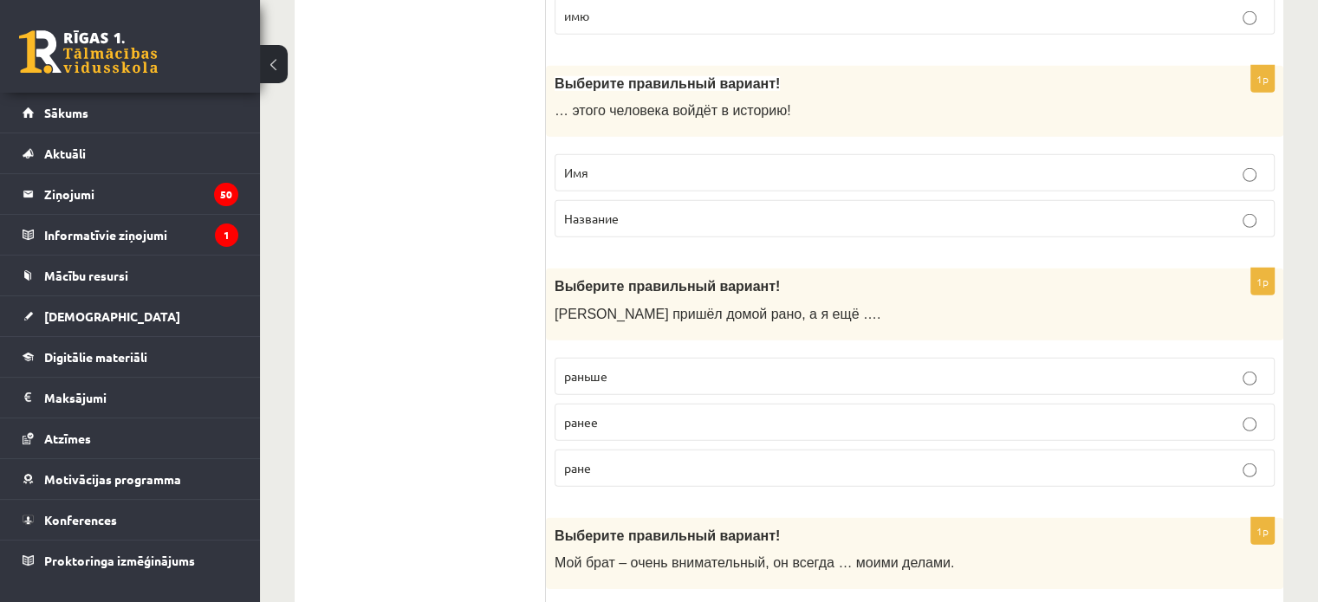
click at [687, 164] on p "Имя" at bounding box center [914, 173] width 701 height 18
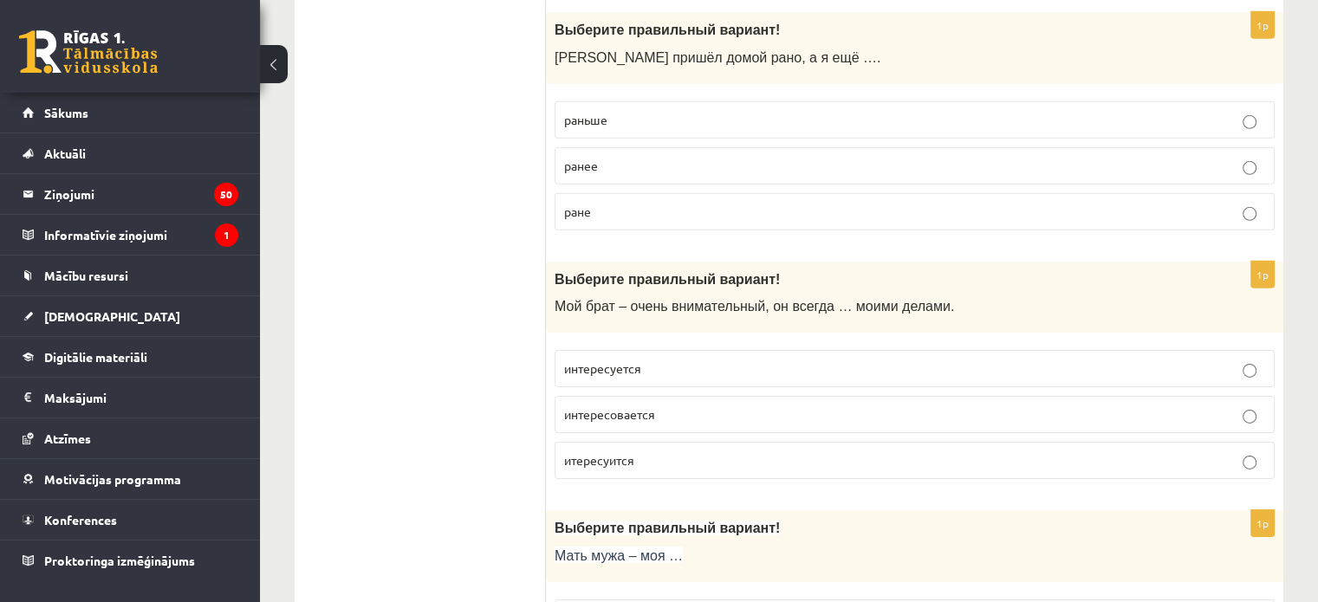
scroll to position [5460, 0]
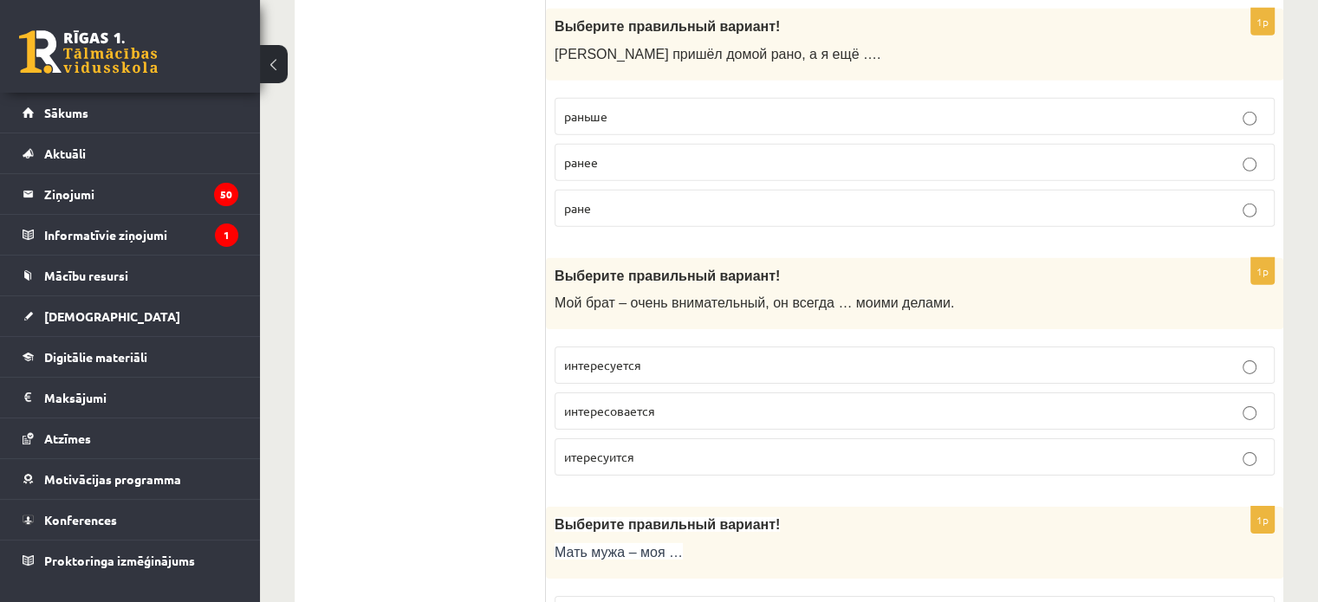
click at [705, 107] on p "раньше" at bounding box center [914, 116] width 701 height 18
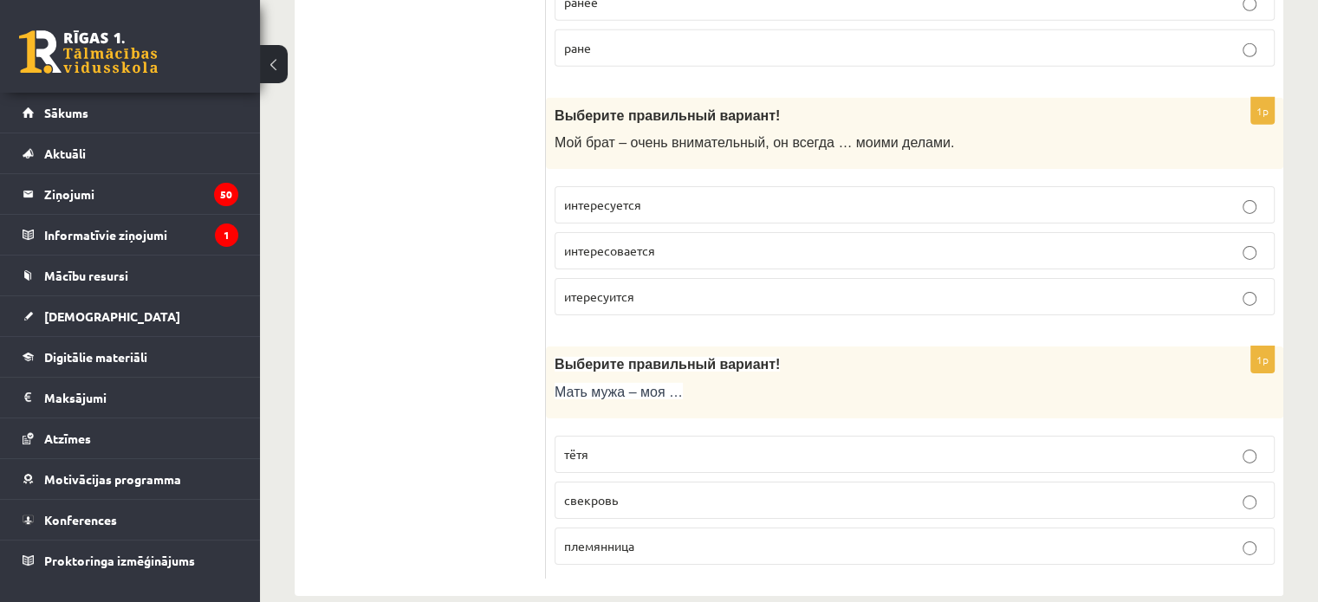
scroll to position [5622, 0]
click at [738, 194] on p "интересуется" at bounding box center [914, 203] width 701 height 18
click at [697, 490] on p "свекровь" at bounding box center [914, 499] width 701 height 18
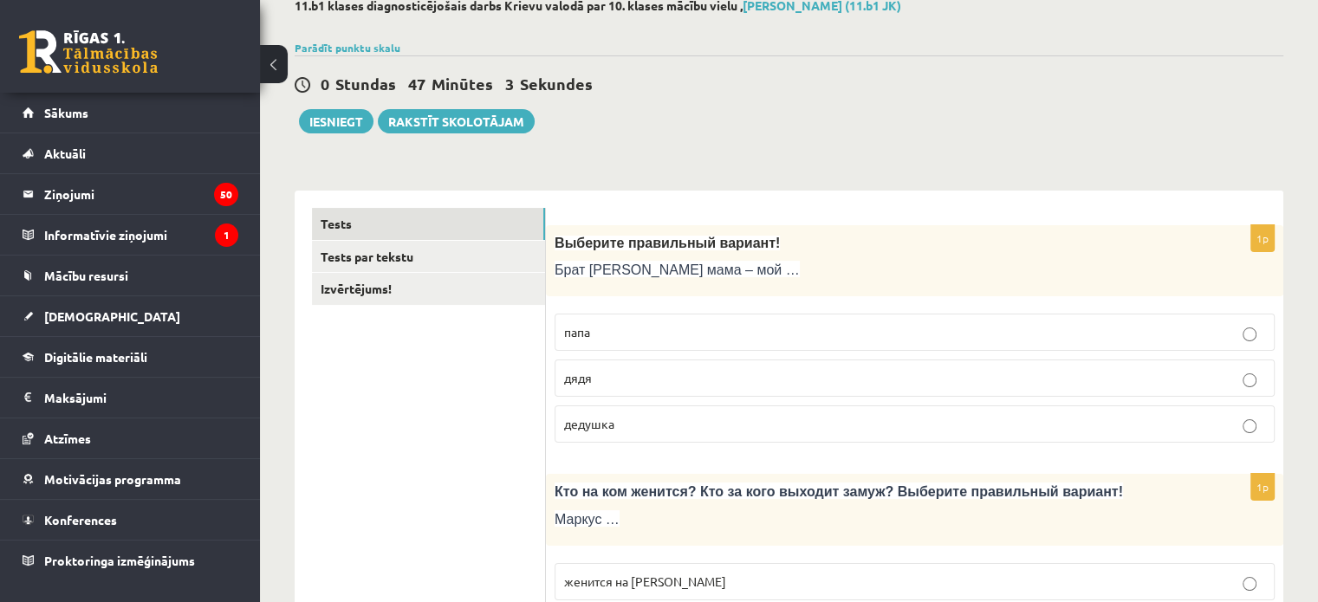
scroll to position [0, 0]
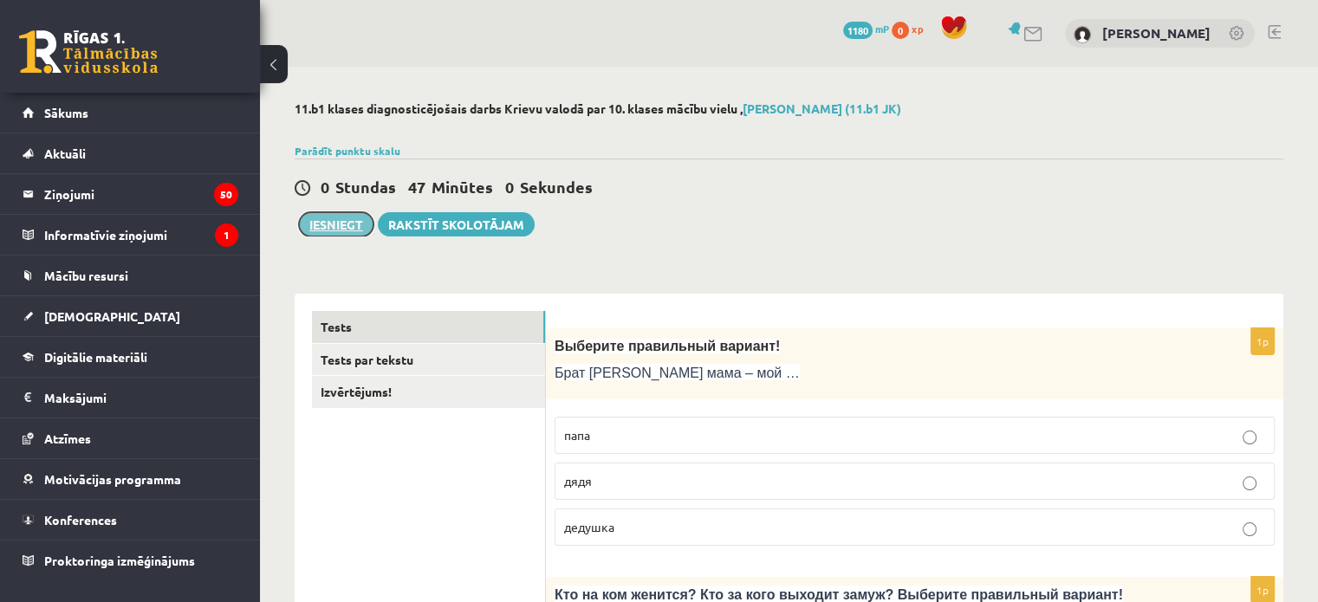
click at [348, 229] on button "Iesniegt" at bounding box center [336, 224] width 75 height 24
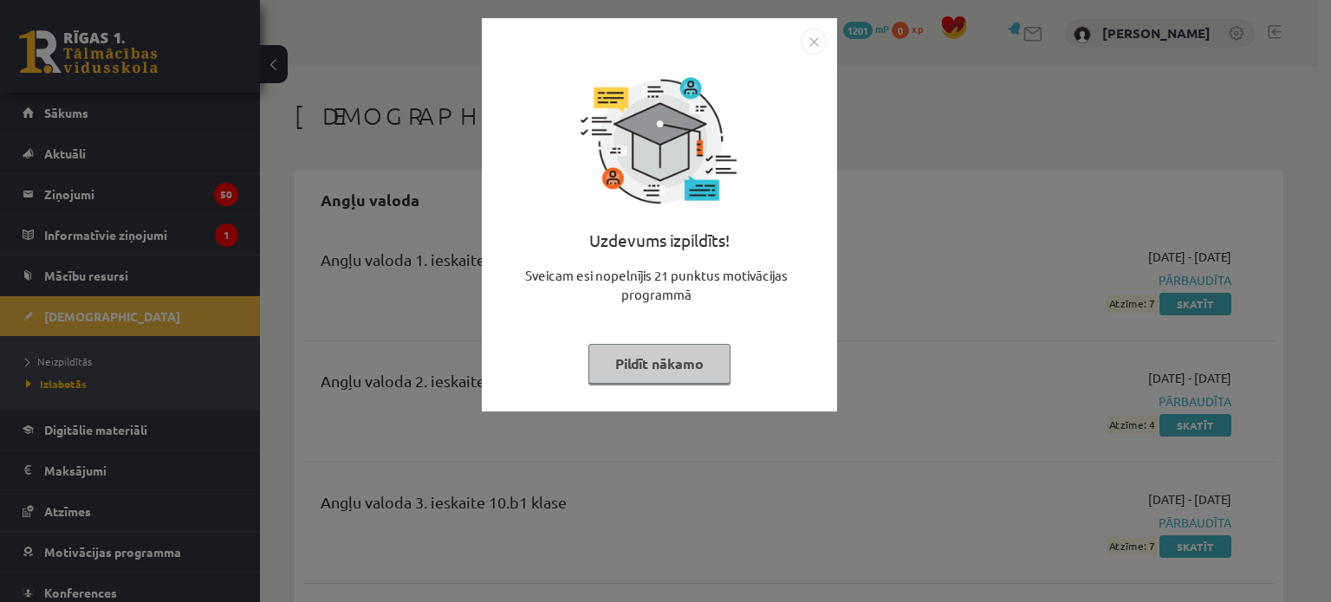
click at [817, 42] on img "Close" at bounding box center [814, 42] width 26 height 26
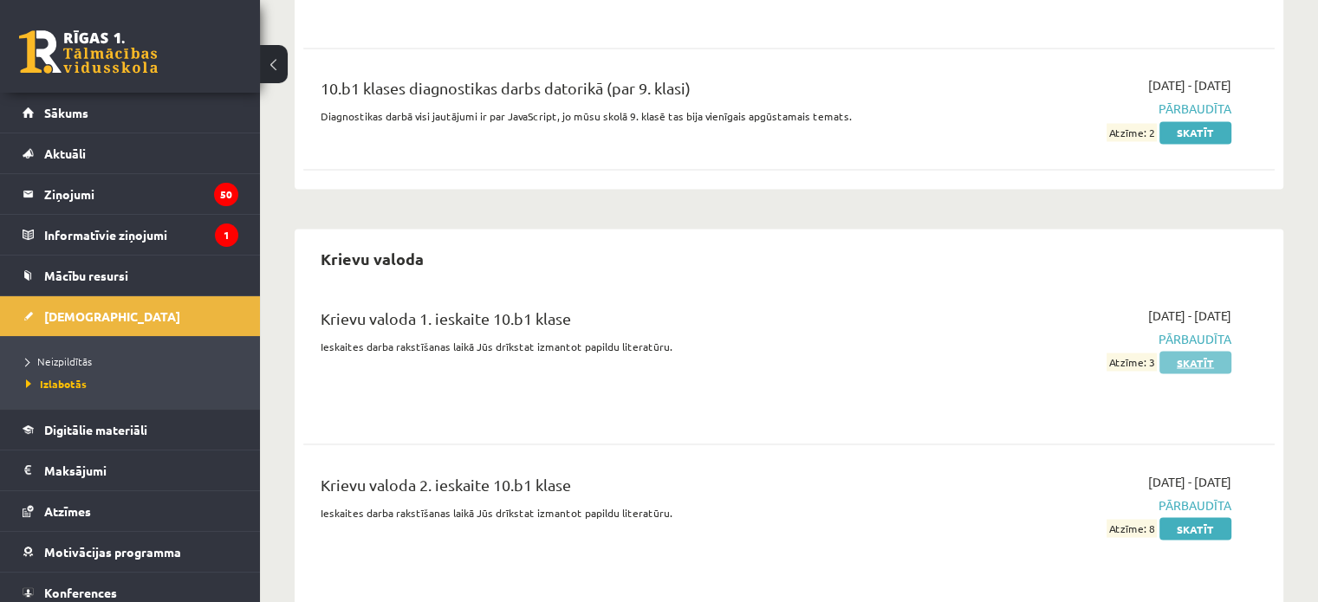
scroll to position [3207, 0]
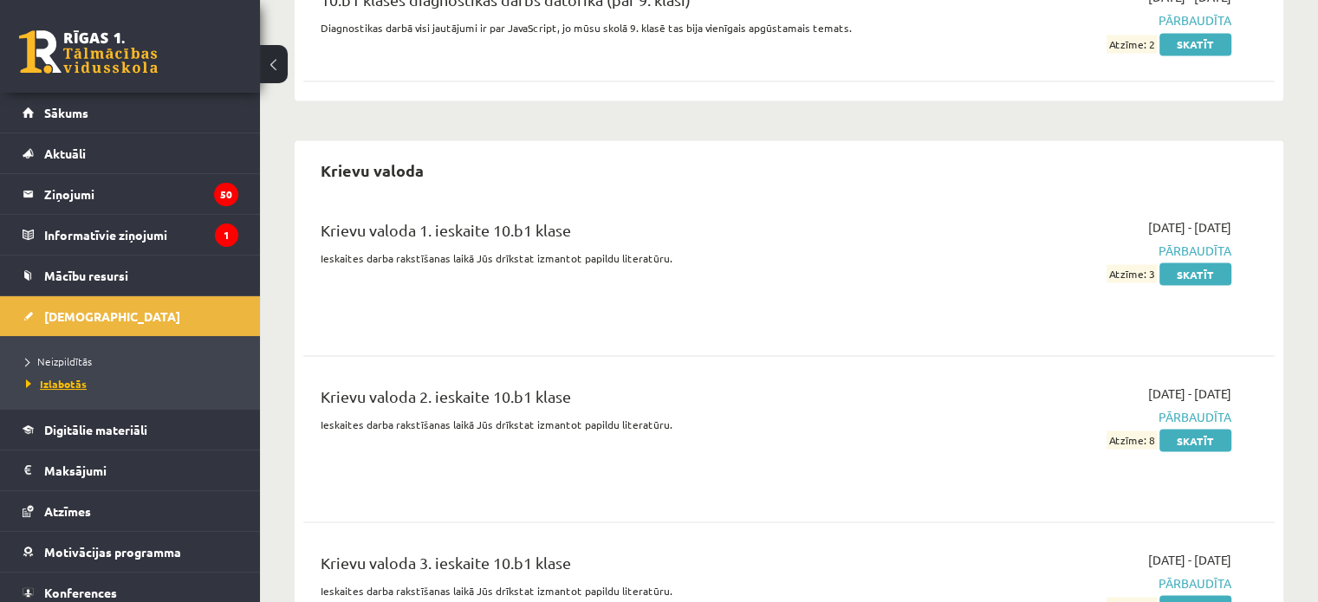
click at [74, 378] on span "Izlabotās" at bounding box center [56, 384] width 61 height 14
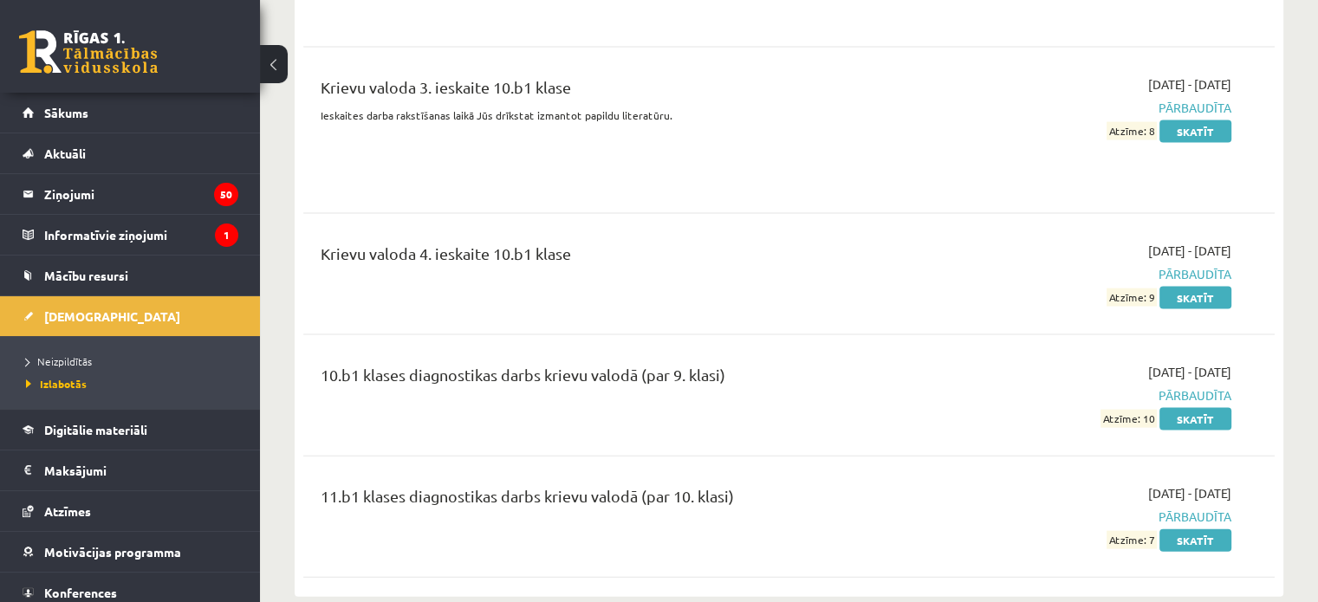
scroll to position [3900, 0]
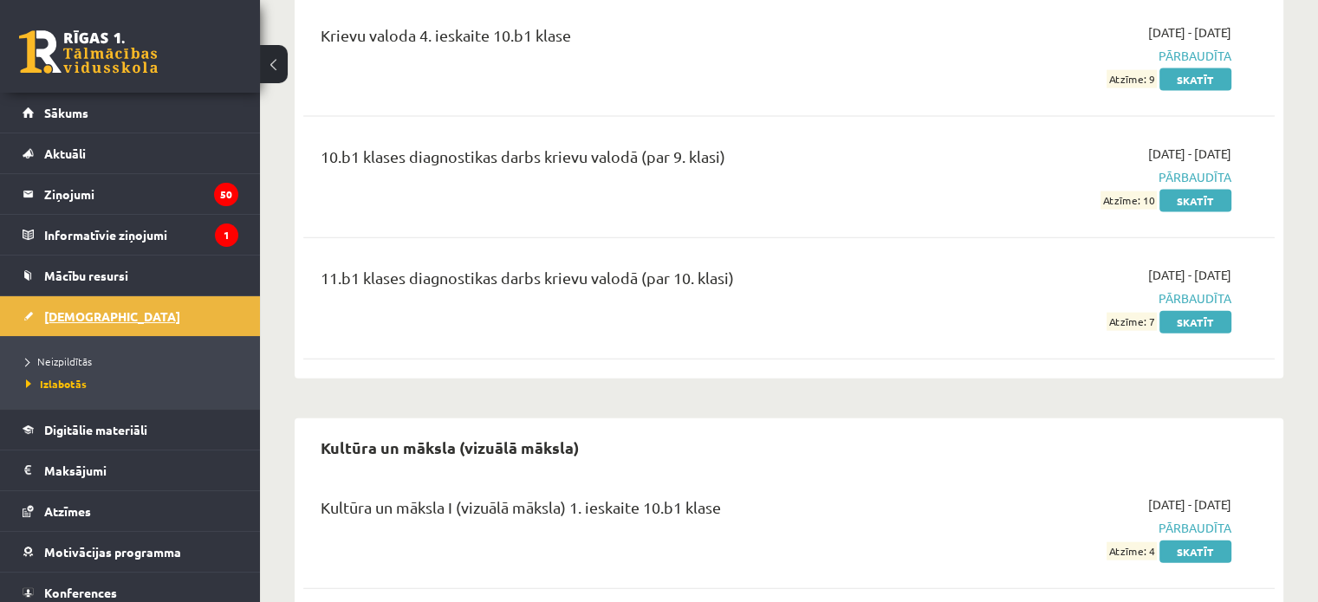
click at [72, 321] on span "[DEMOGRAPHIC_DATA]" at bounding box center [112, 317] width 136 height 16
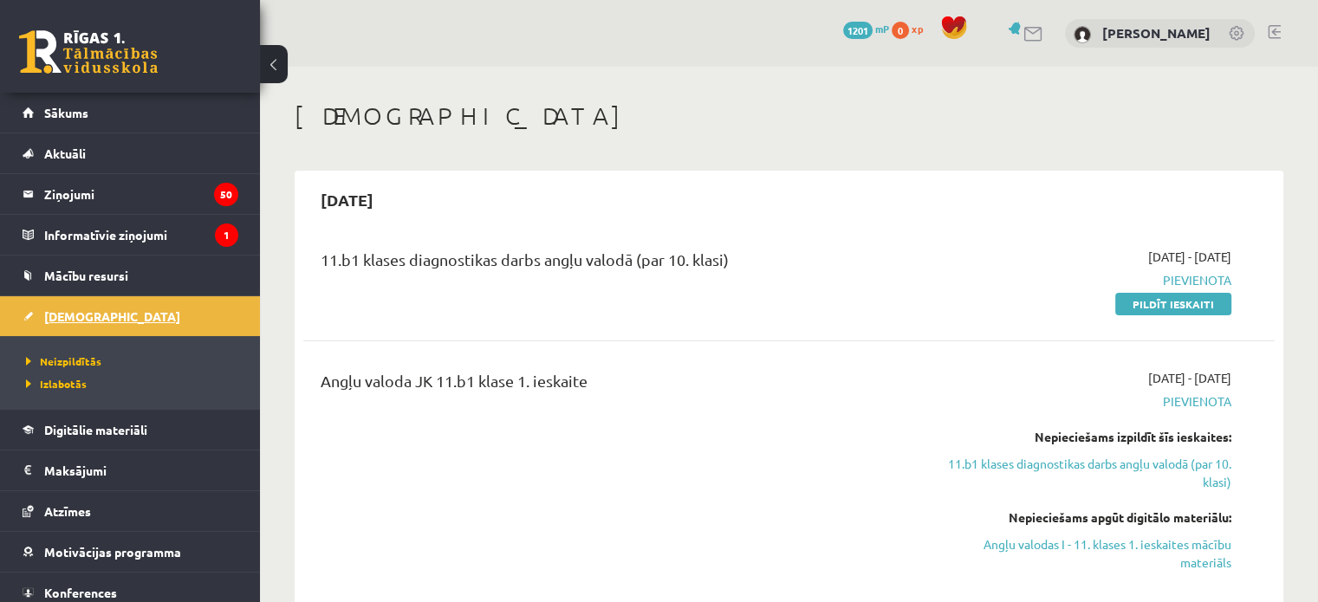
click at [55, 315] on span "[DEMOGRAPHIC_DATA]" at bounding box center [112, 317] width 136 height 16
click at [73, 361] on span "Neizpildītās" at bounding box center [63, 361] width 75 height 14
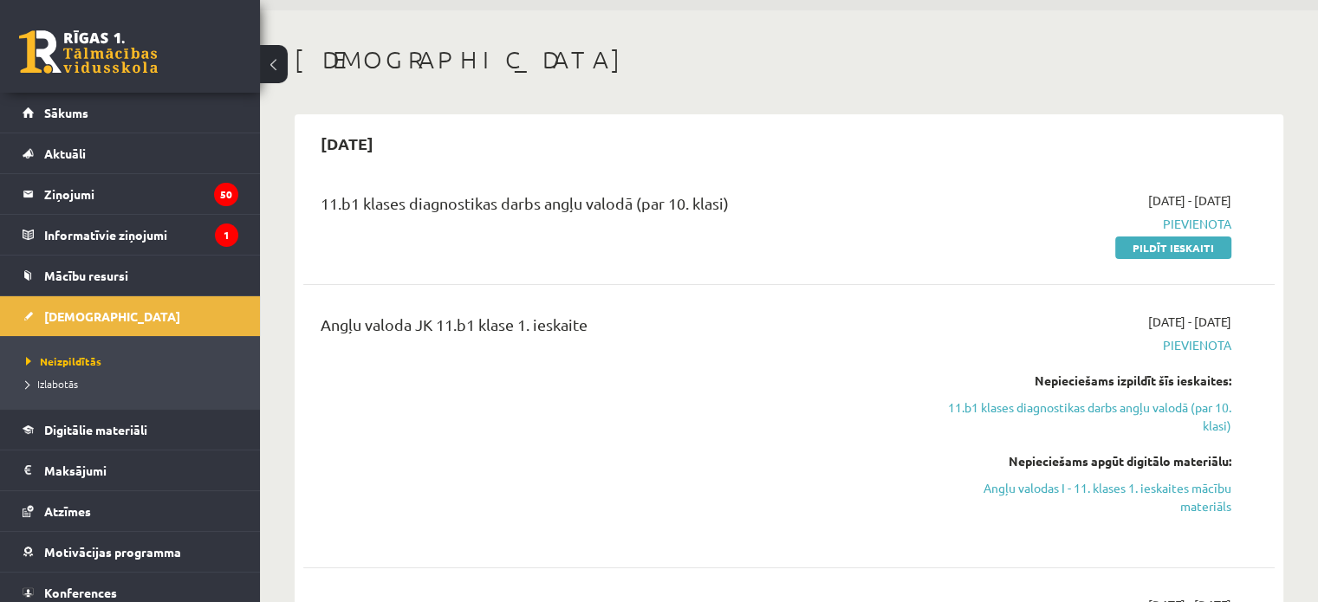
scroll to position [87, 0]
